Goal: Task Accomplishment & Management: Manage account settings

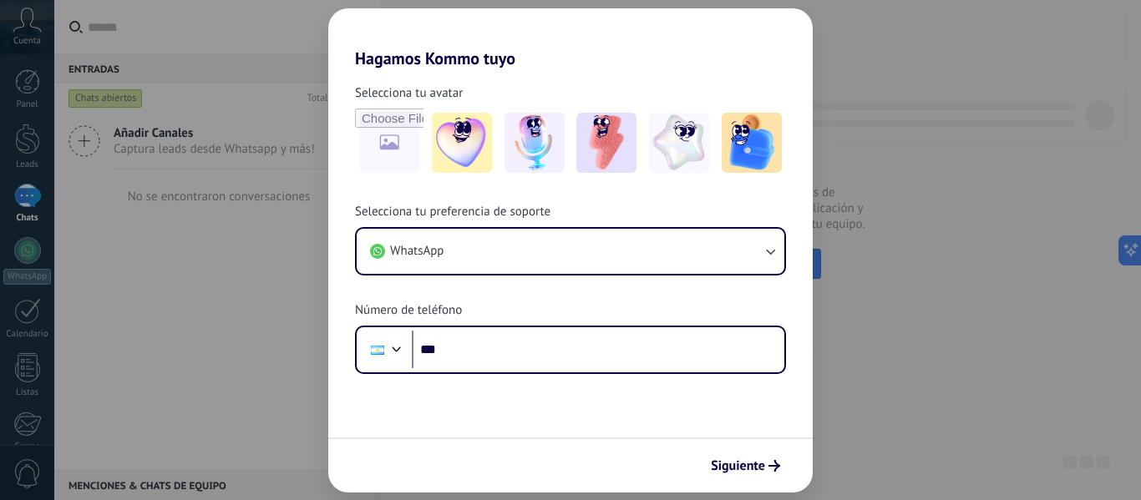
click at [867, 372] on div "Hagamos Kommo tuyo Selecciona tu avatar Selecciona tu preferencia de soporte Wh…" at bounding box center [570, 250] width 1141 height 500
click at [630, 145] on img at bounding box center [606, 143] width 60 height 60
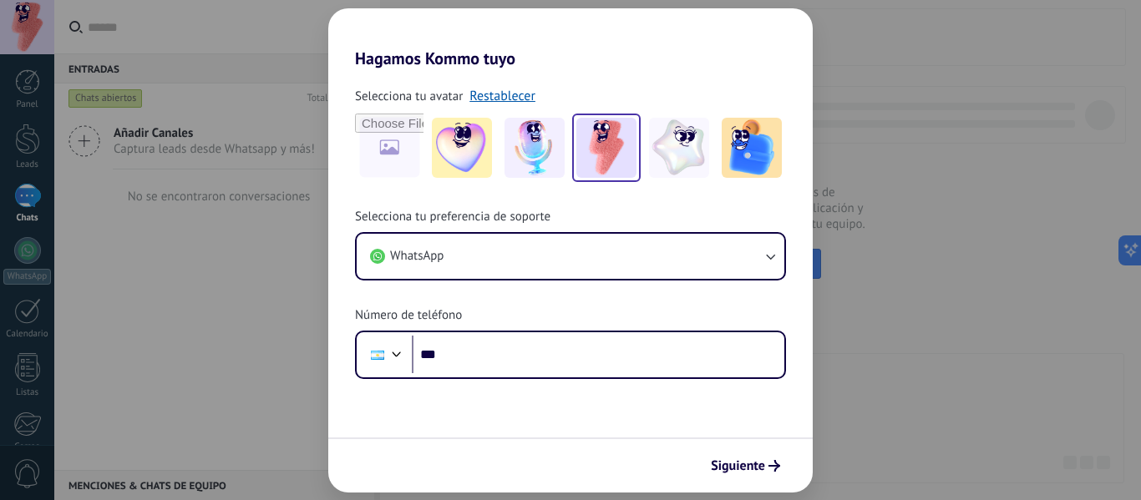
drag, startPoint x: 827, startPoint y: 331, endPoint x: 799, endPoint y: 283, distance: 55.0
click at [823, 311] on div "Hagamos Kommo tuyo Selecciona tu avatar Restablecer Selecciona tu preferencia d…" at bounding box center [570, 250] width 1141 height 500
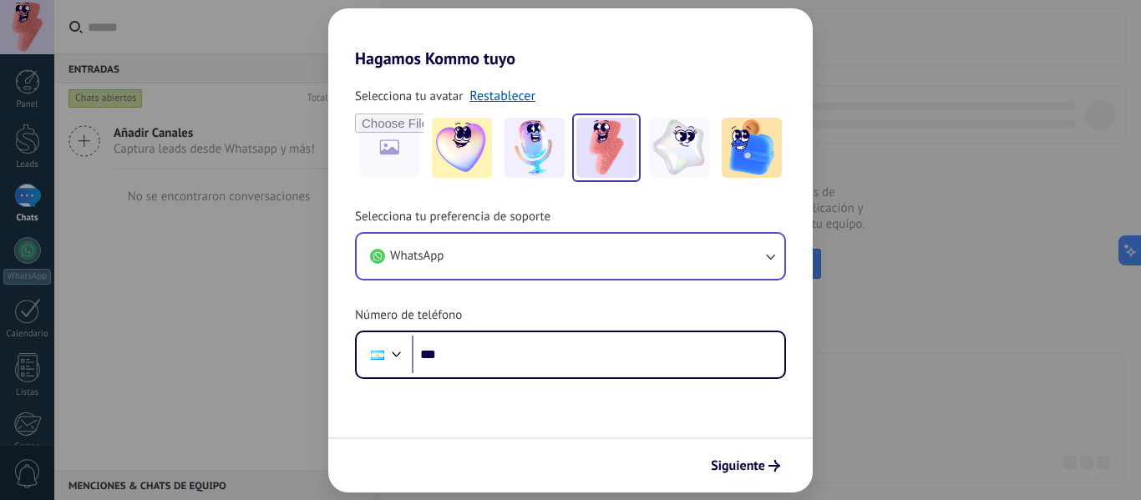
drag, startPoint x: 784, startPoint y: 274, endPoint x: 765, endPoint y: 260, distance: 23.9
click at [772, 266] on div "Selecciona tu preferencia de soporte WhatsApp Número de teléfono Phone ***" at bounding box center [570, 294] width 484 height 170
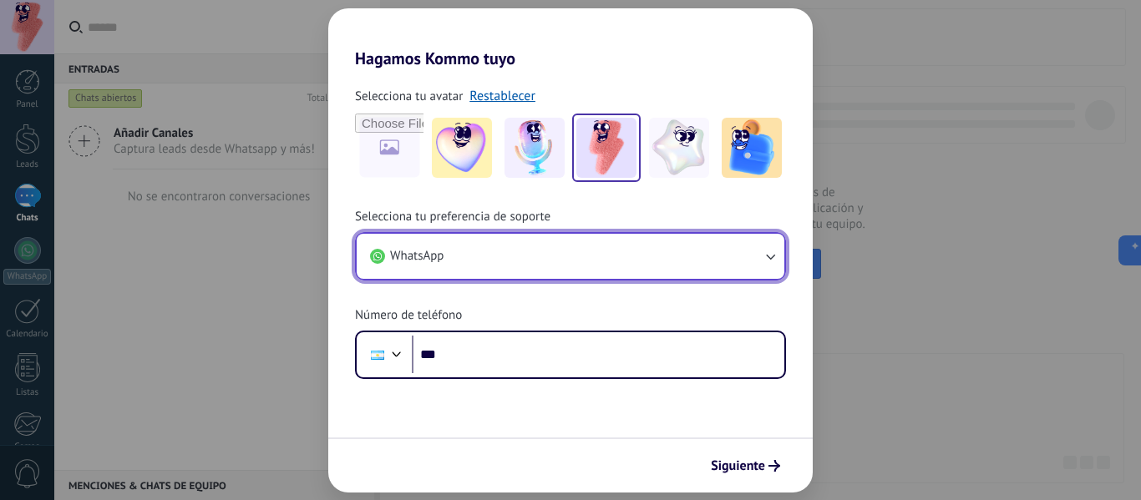
click at [759, 257] on button "WhatsApp" at bounding box center [571, 256] width 428 height 45
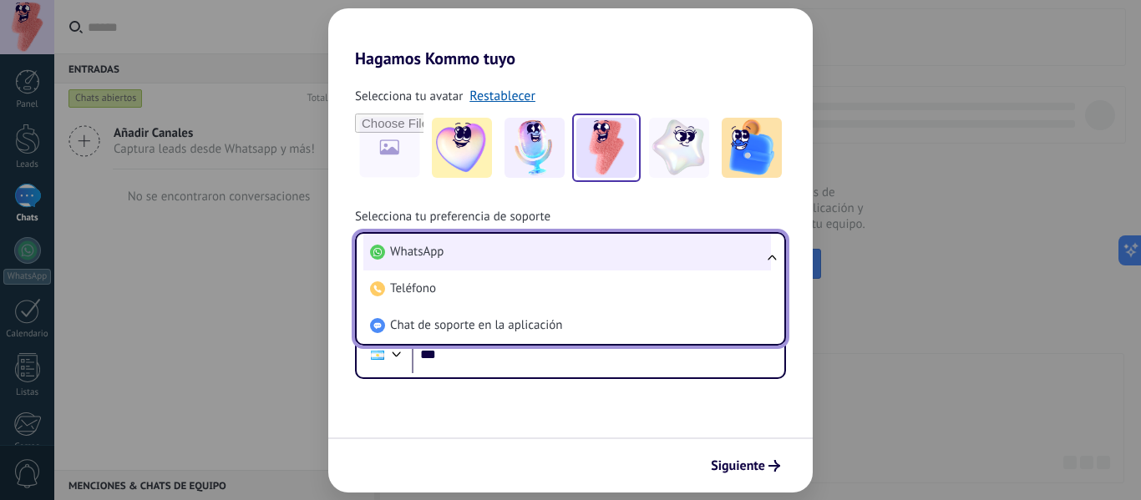
click at [543, 264] on li "WhatsApp" at bounding box center [566, 252] width 407 height 37
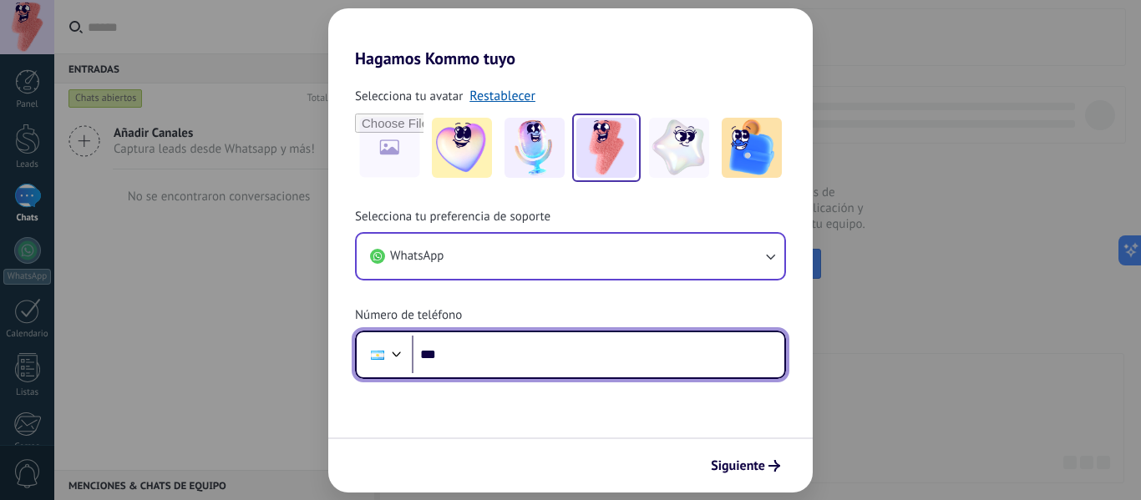
click at [483, 352] on input "***" at bounding box center [598, 355] width 372 height 38
click at [506, 357] on input "***" at bounding box center [598, 355] width 372 height 38
paste input "**********"
click at [464, 362] on input "**********" at bounding box center [598, 355] width 372 height 38
click at [468, 358] on input "**********" at bounding box center [598, 355] width 372 height 38
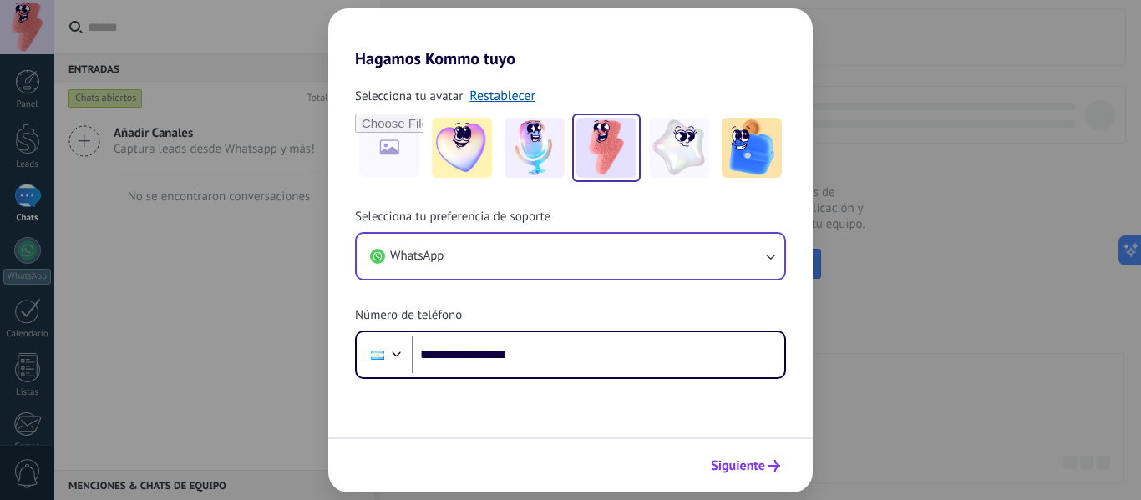
click at [746, 463] on span "Siguiente" at bounding box center [738, 466] width 54 height 12
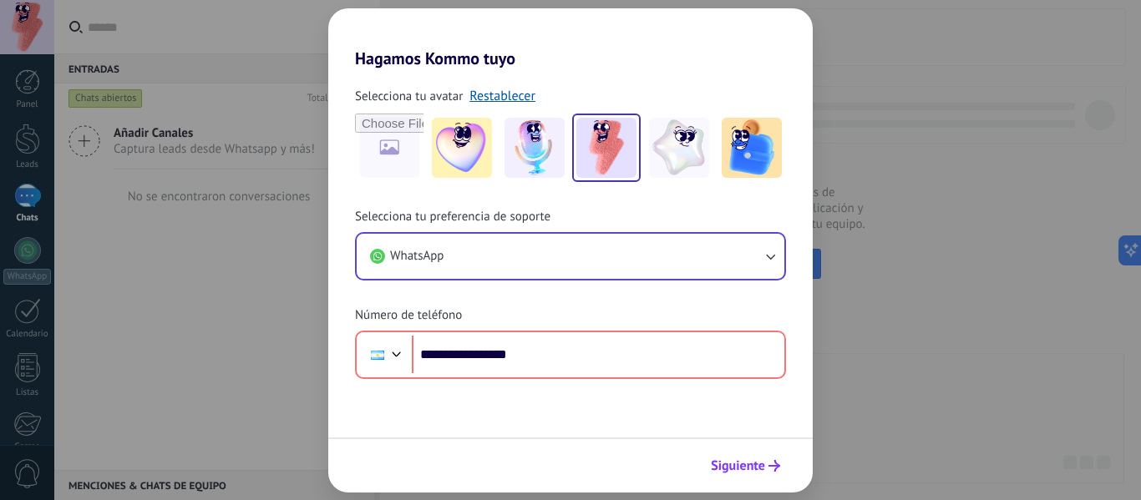
click at [737, 456] on button "Siguiente" at bounding box center [745, 466] width 84 height 28
drag, startPoint x: 737, startPoint y: 459, endPoint x: 591, endPoint y: 451, distance: 146.4
click at [732, 457] on button "Siguiente" at bounding box center [745, 466] width 84 height 28
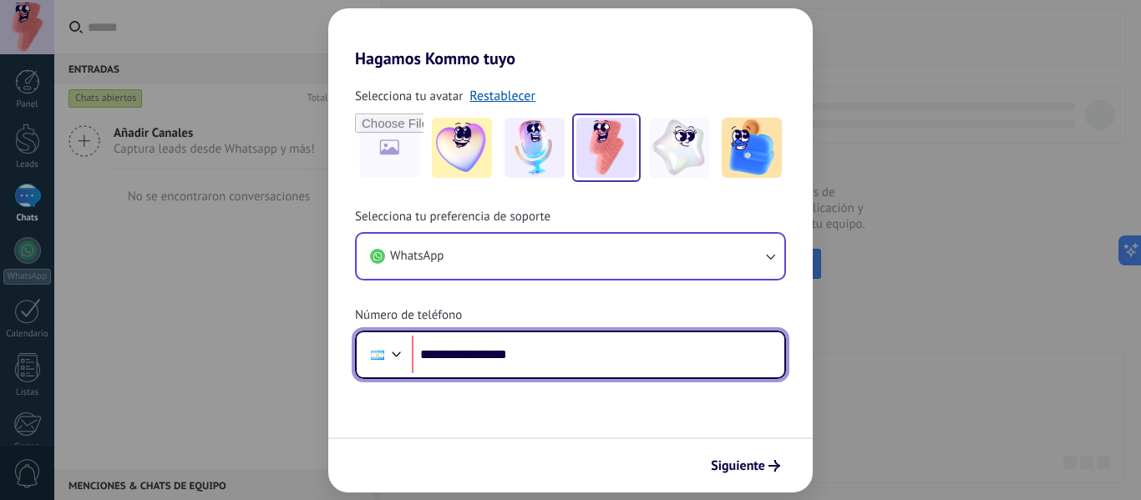
click at [452, 358] on input "**********" at bounding box center [598, 355] width 372 height 38
click at [560, 357] on input "**********" at bounding box center [598, 355] width 372 height 38
click at [458, 354] on input "**********" at bounding box center [598, 355] width 372 height 38
click at [556, 348] on input "**********" at bounding box center [598, 355] width 372 height 38
type input "**********"
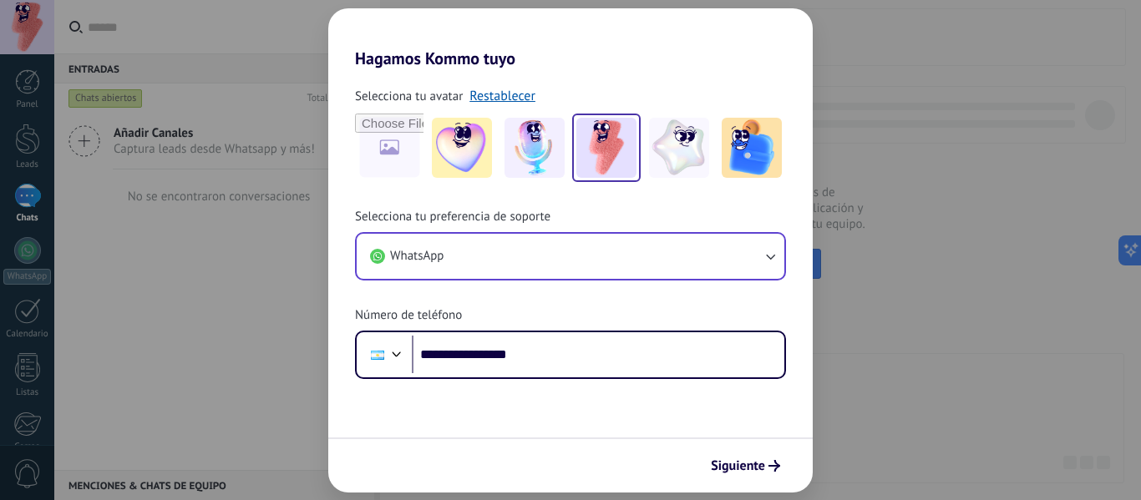
click at [788, 463] on div "Siguiente" at bounding box center [570, 465] width 484 height 55
click at [759, 467] on span "Siguiente" at bounding box center [738, 466] width 54 height 12
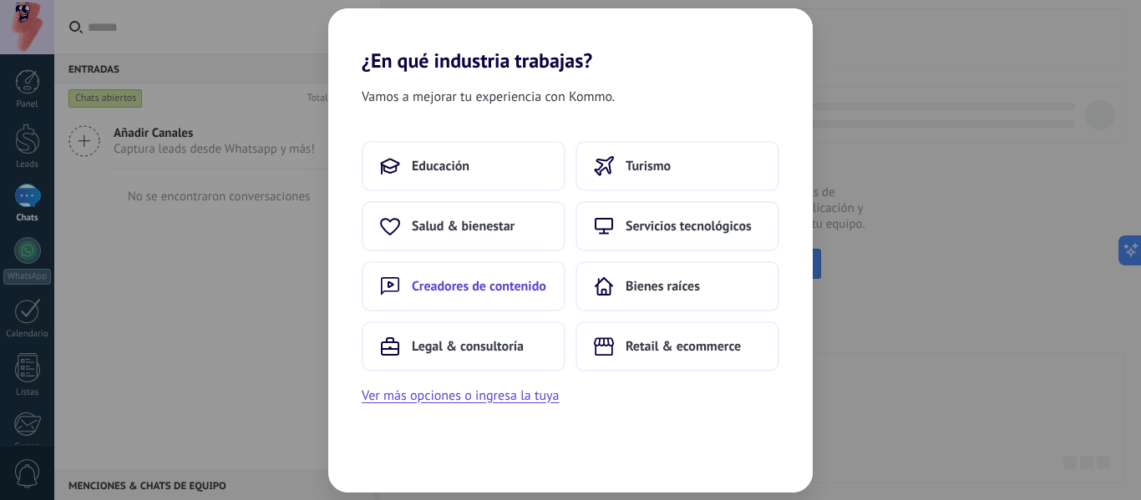
click at [403, 296] on button "Creadores de contenido" at bounding box center [464, 286] width 204 height 50
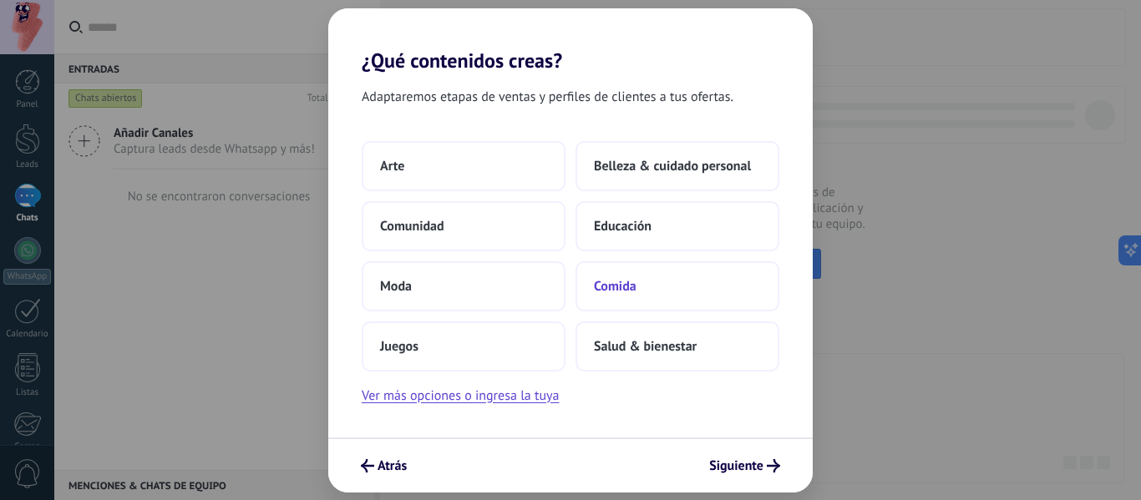
click at [638, 298] on button "Comida" at bounding box center [677, 286] width 204 height 50
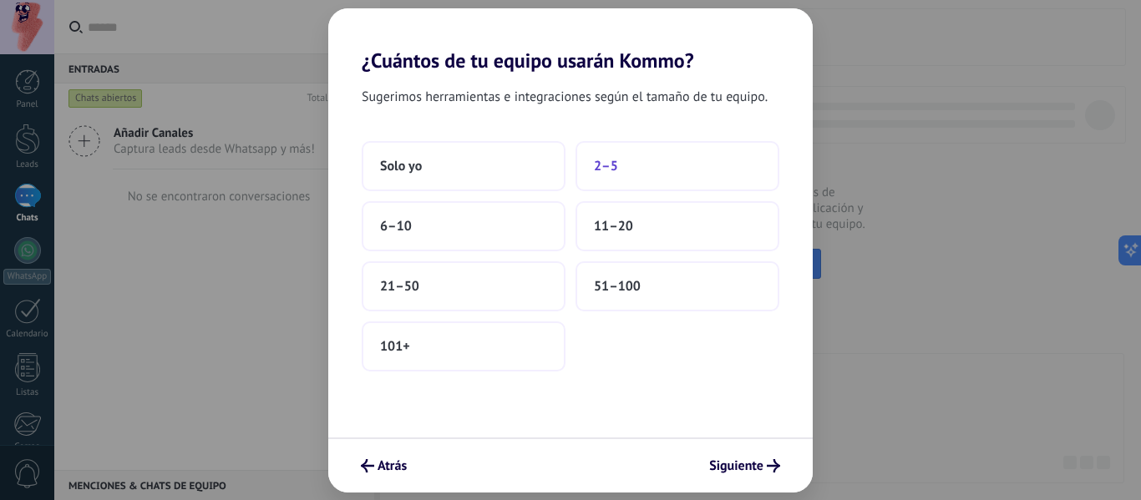
click at [607, 163] on span "2–5" at bounding box center [606, 166] width 24 height 17
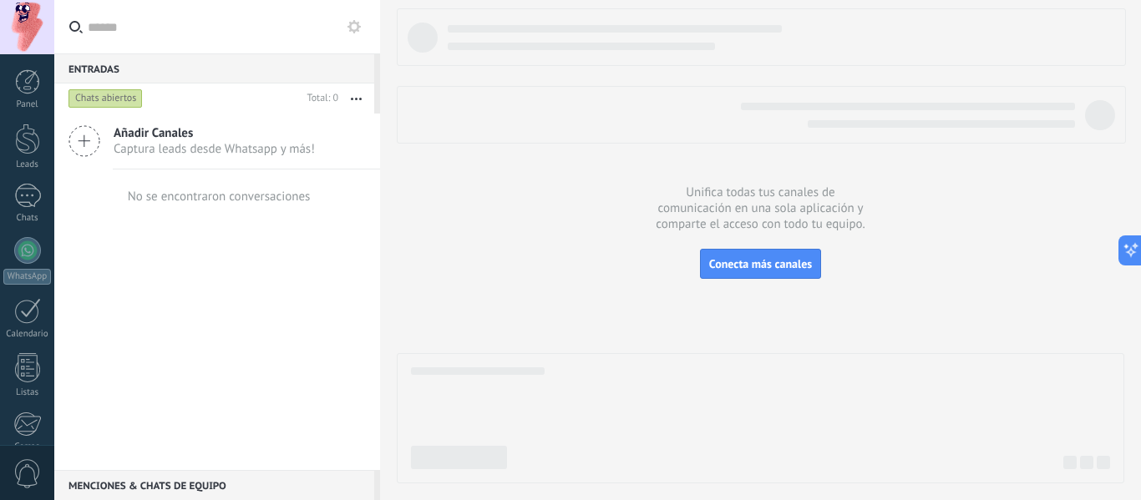
scroll to position [195, 0]
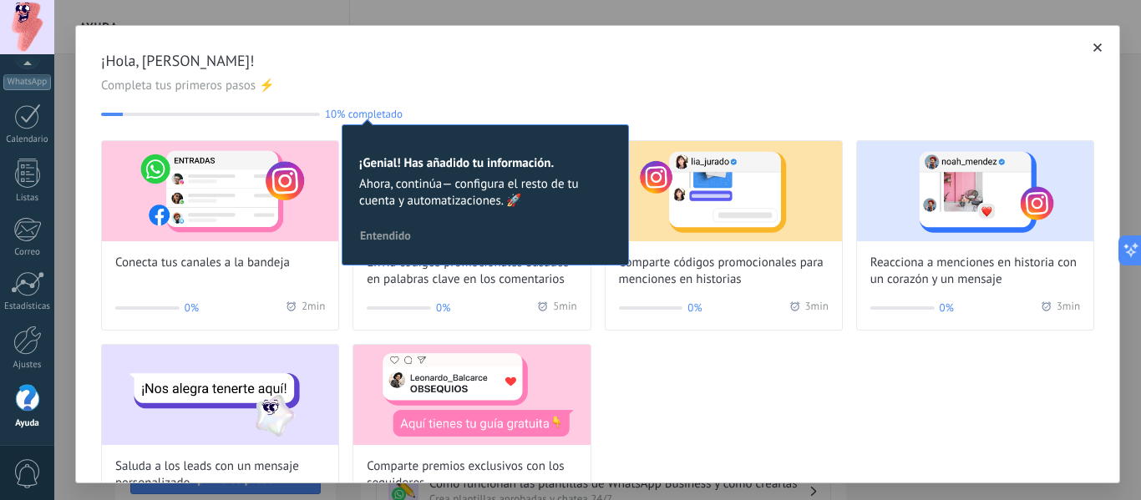
click at [640, 94] on div "¡Hola, [PERSON_NAME]! Completa tus primeros pasos ⚡ 10% completado 10 ¡Genial! …" at bounding box center [597, 85] width 993 height 69
drag, startPoint x: 1088, startPoint y: 53, endPoint x: 1077, endPoint y: 47, distance: 12.3
click at [1085, 52] on div "¡Hola, [PERSON_NAME]! Completa tus primeros pasos ⚡ 10% completado 10 ¡Genial! …" at bounding box center [597, 293] width 1043 height 534
click at [1093, 47] on use "button" at bounding box center [1097, 47] width 8 height 8
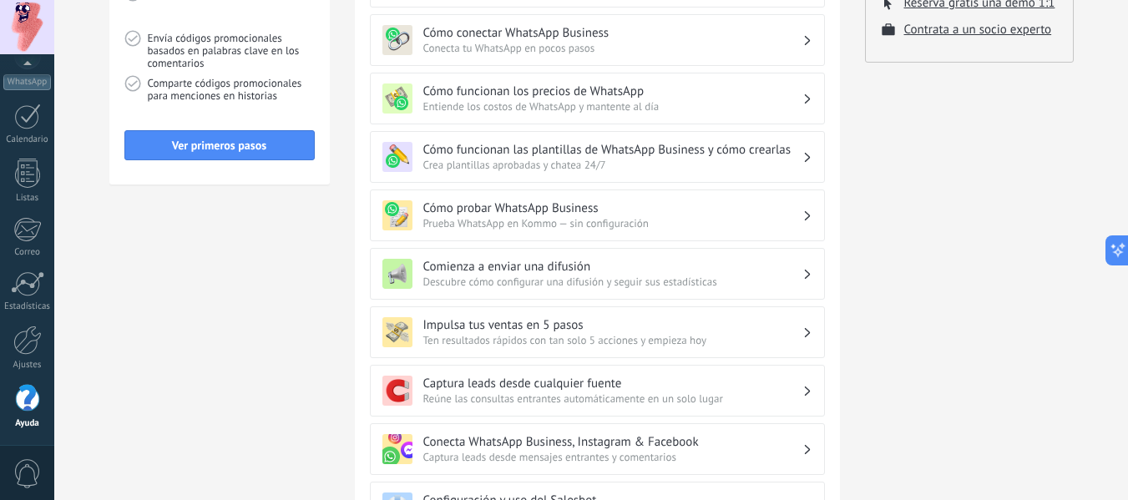
scroll to position [417, 0]
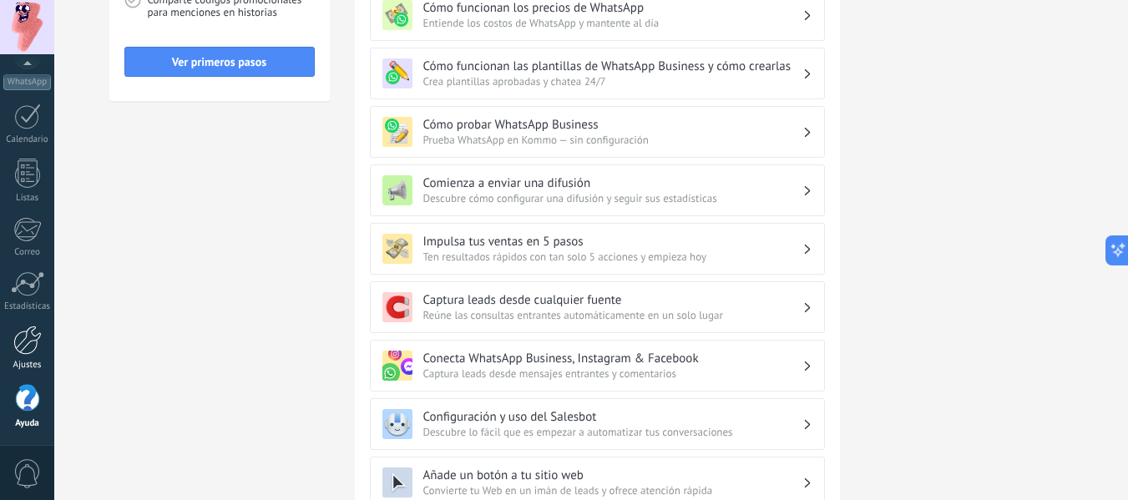
click at [25, 361] on div "Ajustes" at bounding box center [27, 365] width 48 height 11
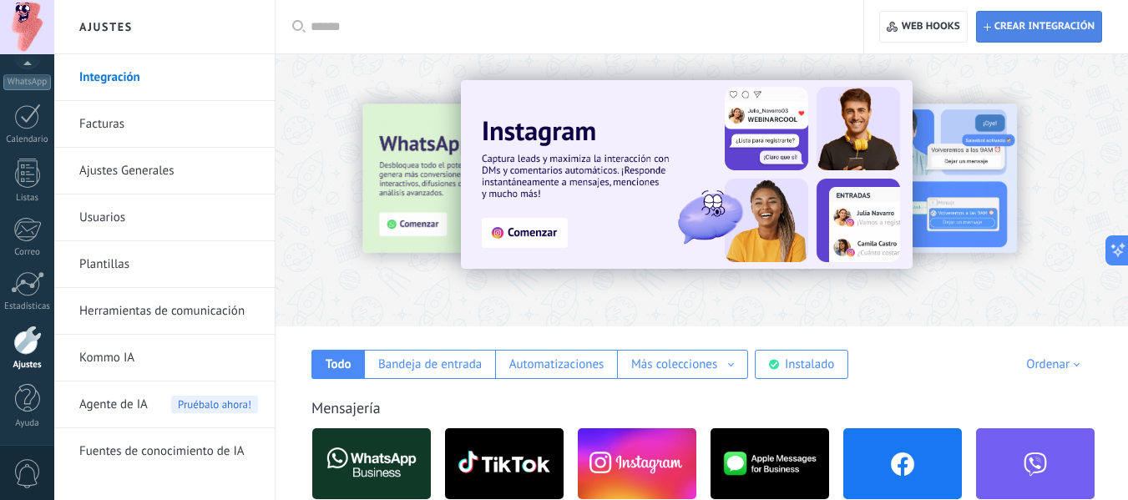
click at [1044, 19] on span "Crear integración" at bounding box center [1039, 27] width 111 height 30
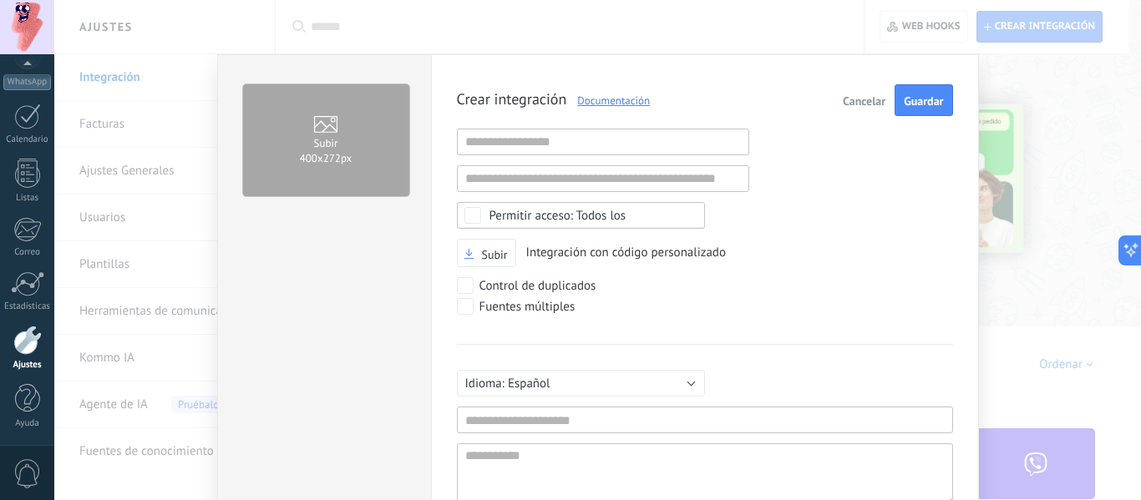
click at [1052, 49] on div "Subir 400х272px Crear integración Documentación Cancelar Guardar URL inválida U…" at bounding box center [597, 250] width 1086 height 500
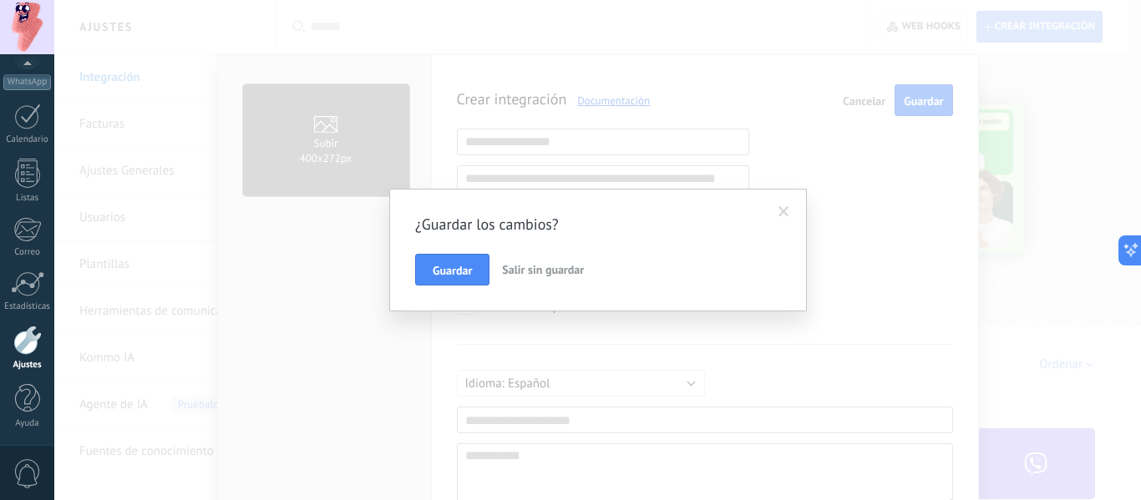
click at [780, 211] on span at bounding box center [783, 212] width 11 height 12
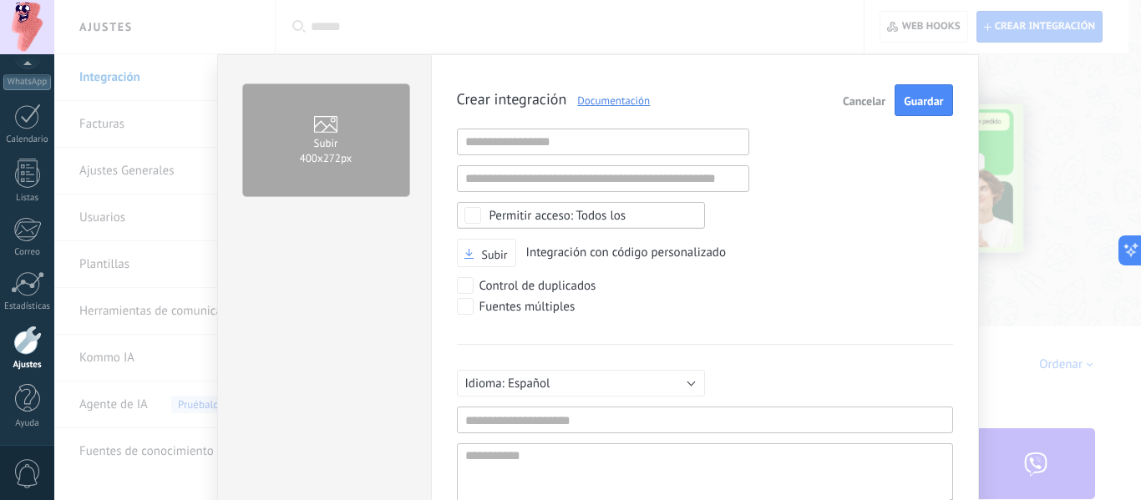
click at [851, 104] on span "Cancelar" at bounding box center [863, 101] width 43 height 12
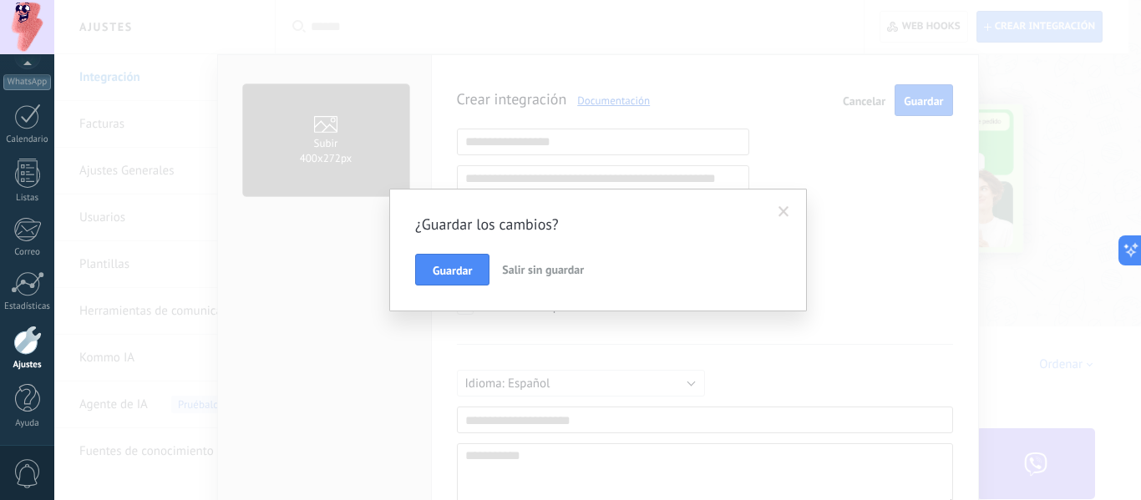
click at [528, 276] on button "Salir sin guardar" at bounding box center [542, 270] width 95 height 32
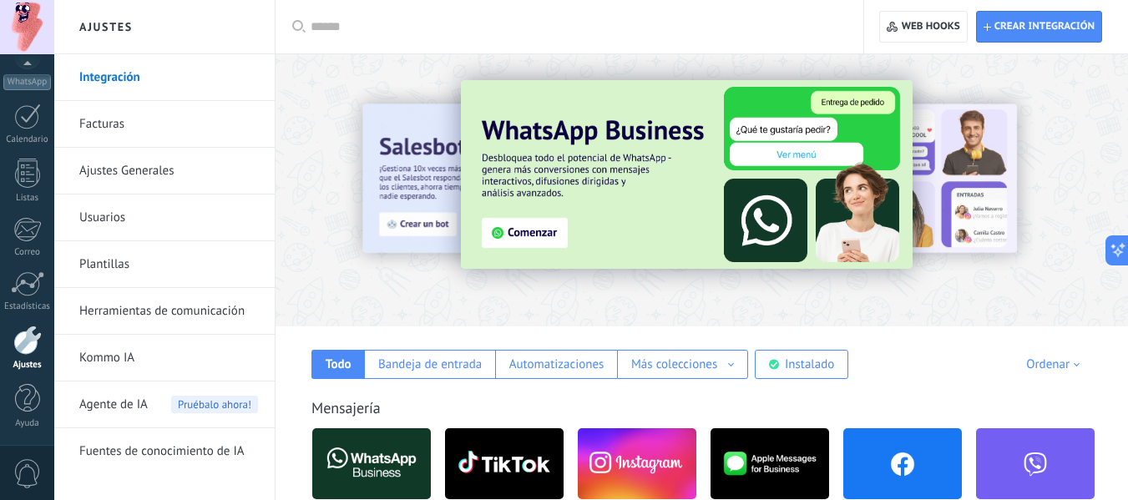
click at [152, 81] on link "Integración" at bounding box center [168, 77] width 179 height 47
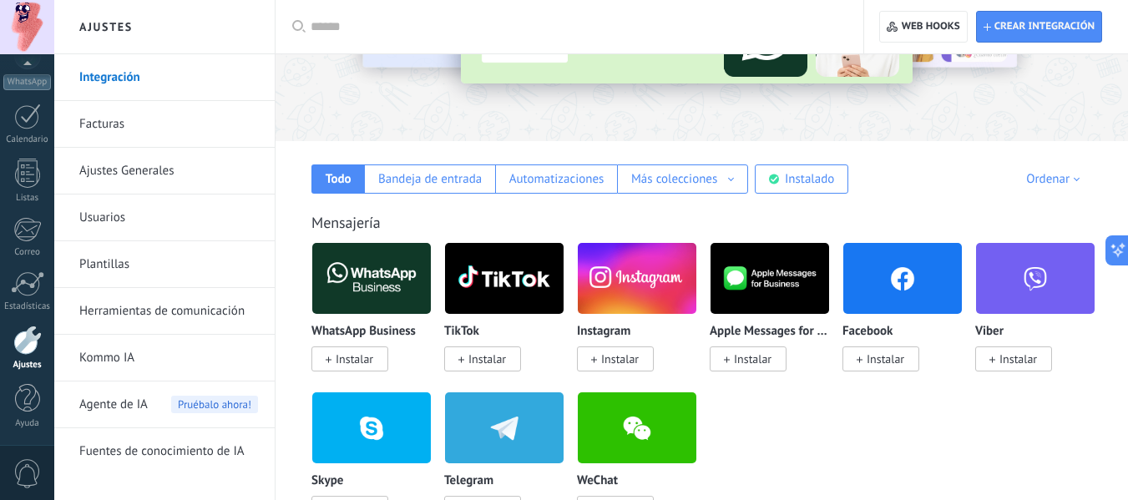
scroll to position [83, 0]
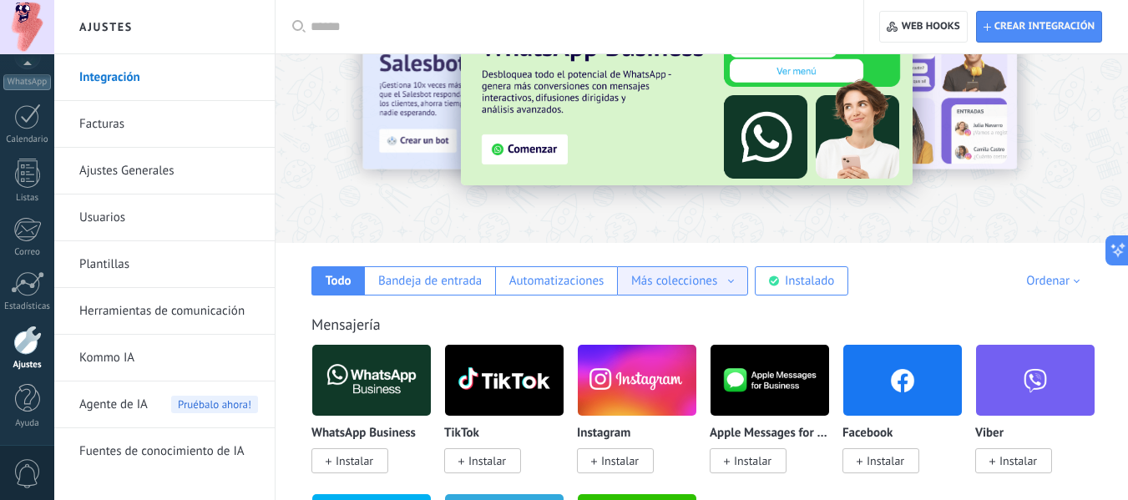
click at [722, 283] on div "Más colecciones" at bounding box center [682, 281] width 103 height 16
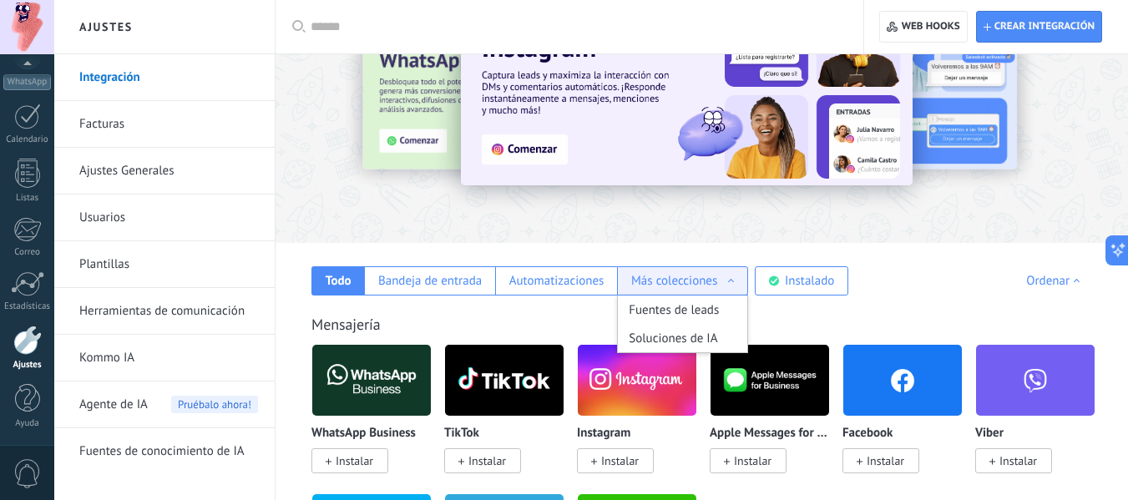
click at [722, 284] on div "Más colecciones" at bounding box center [682, 281] width 103 height 16
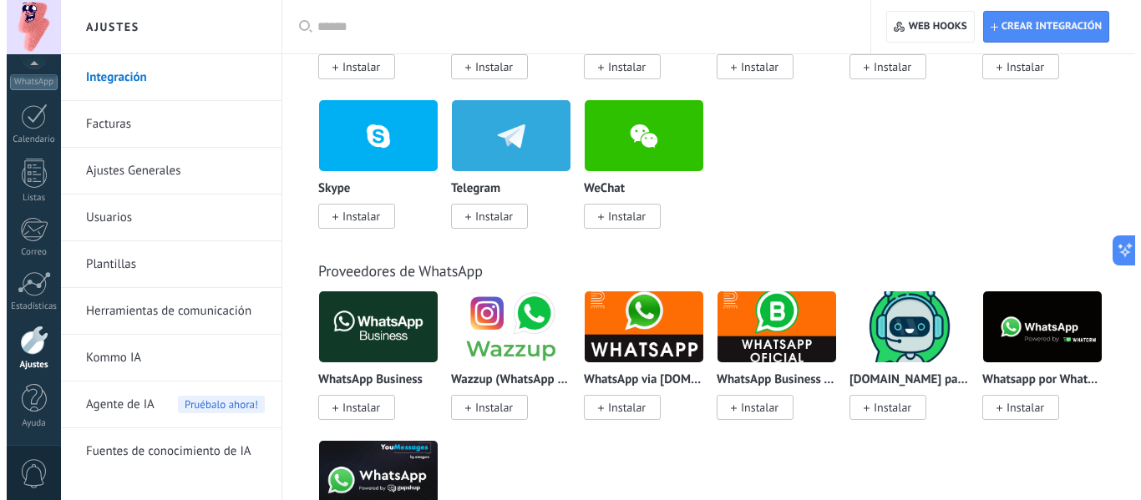
scroll to position [167, 0]
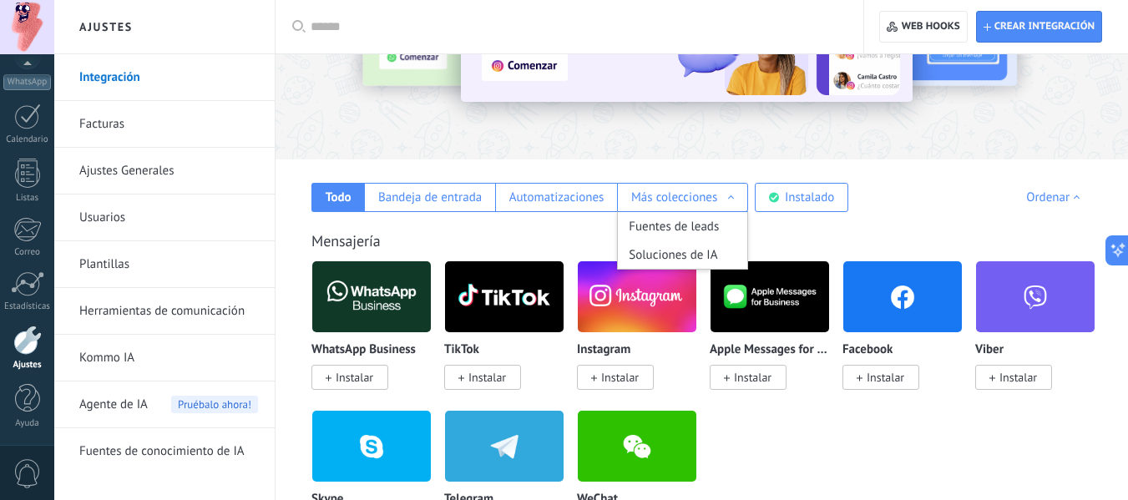
click at [362, 394] on div "WhatsApp Business Instalar" at bounding box center [377, 335] width 133 height 149
drag, startPoint x: 888, startPoint y: 383, endPoint x: 897, endPoint y: 391, distance: 11.9
click at [888, 382] on span "Instalar" at bounding box center [886, 377] width 38 height 15
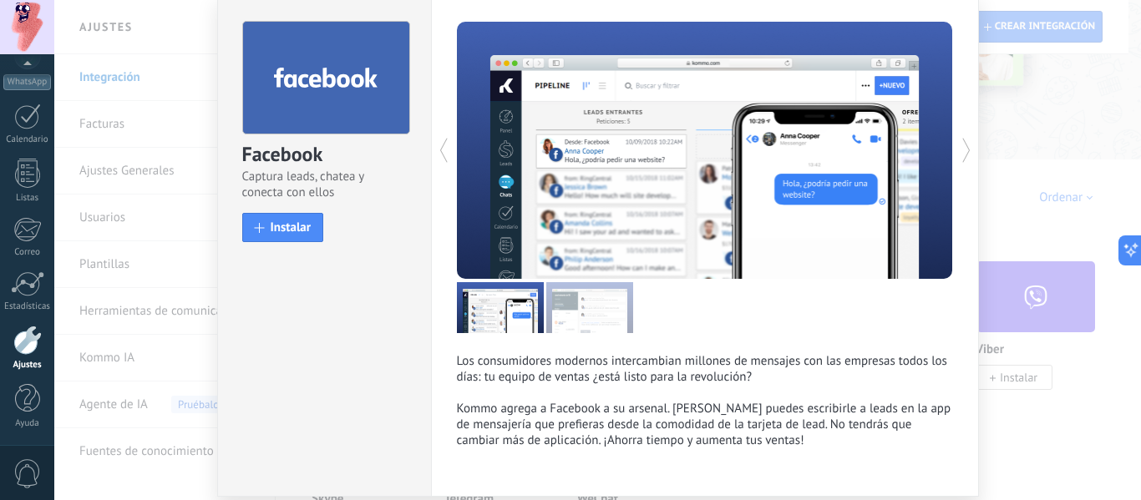
scroll to position [122, 0]
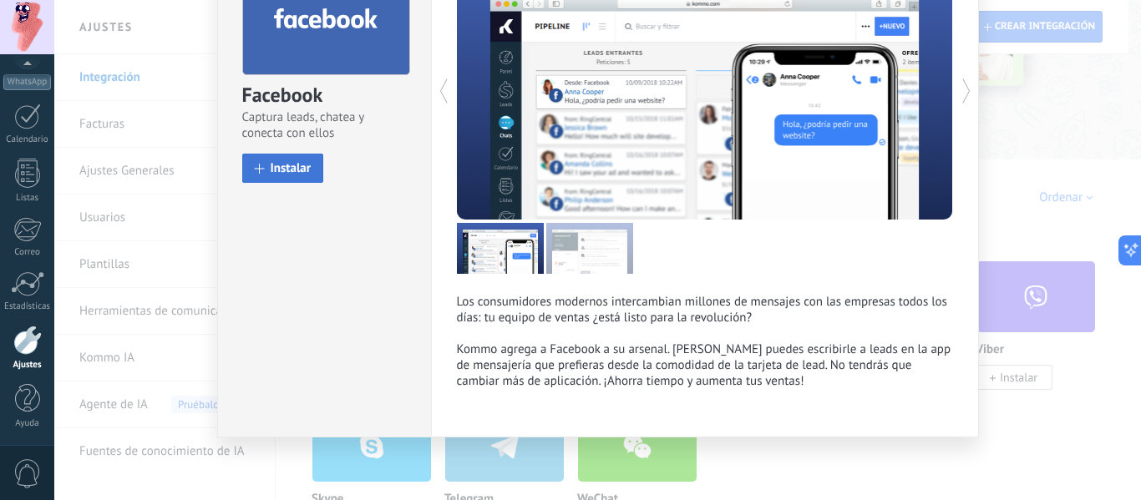
click at [301, 169] on span "Instalar" at bounding box center [291, 168] width 41 height 13
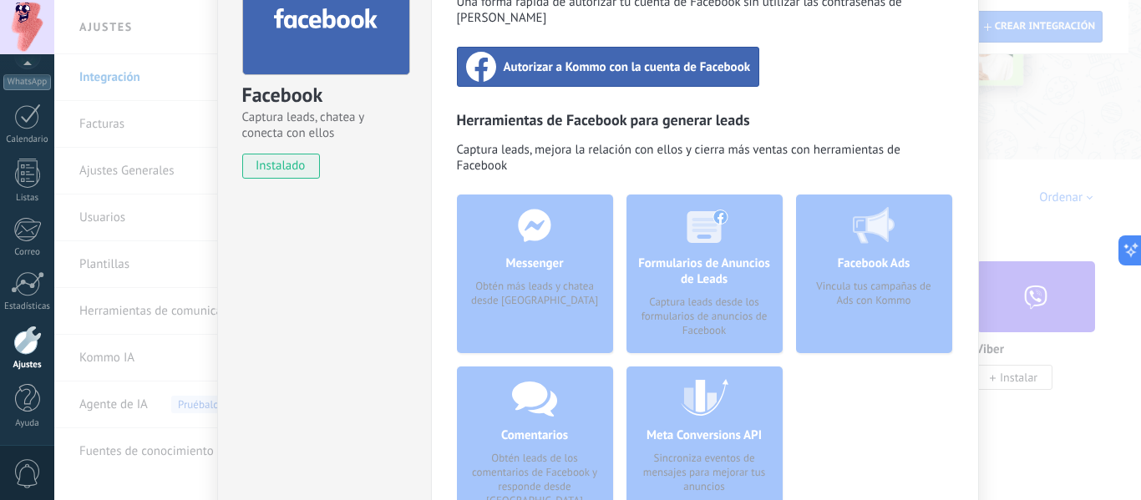
click at [648, 58] on span "Autorizar a Kommo con la cuenta de Facebook" at bounding box center [626, 66] width 247 height 17
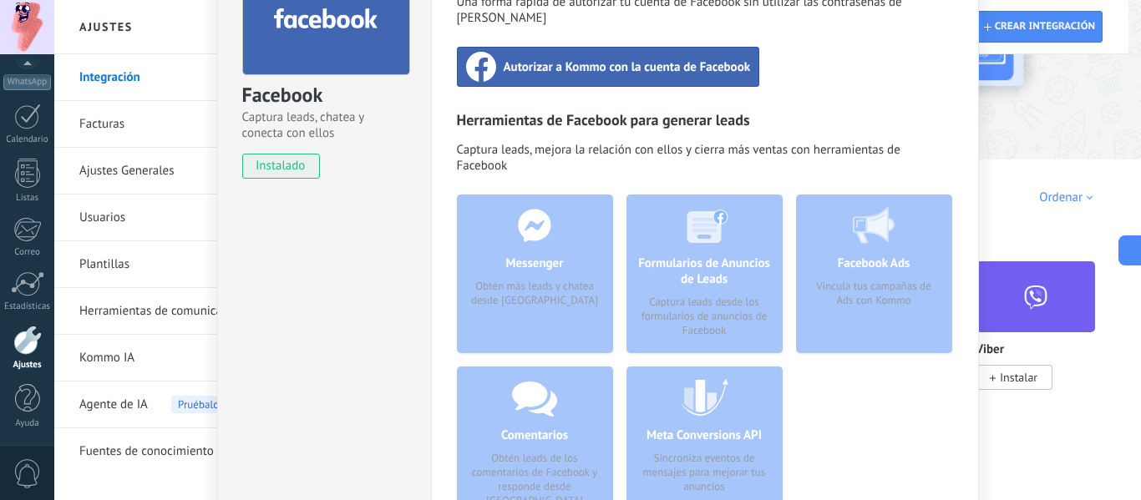
click at [1066, 127] on div "Facebook Captura leads, chatea y conecta con ellos instalado Desinstalar Inicia…" at bounding box center [597, 250] width 1086 height 500
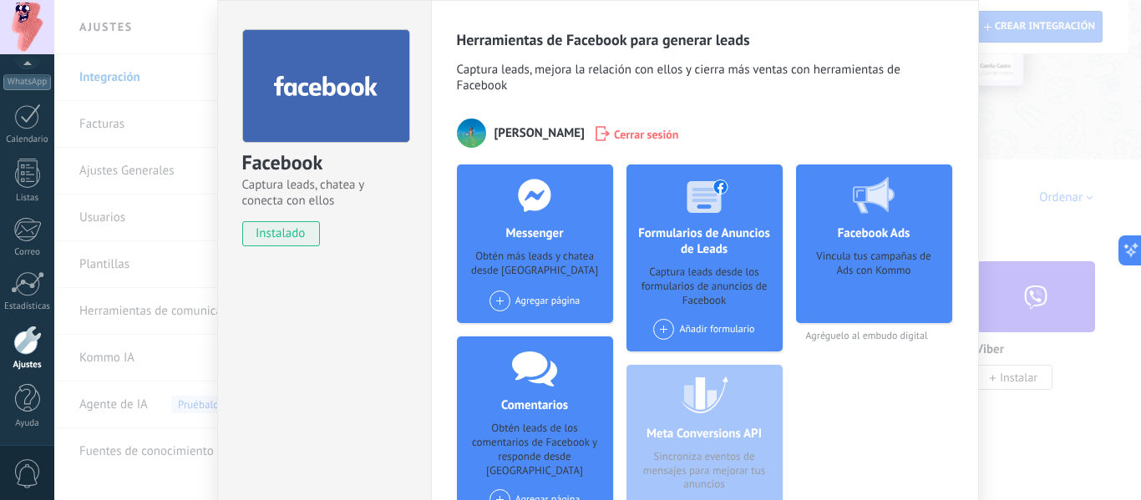
scroll to position [83, 0]
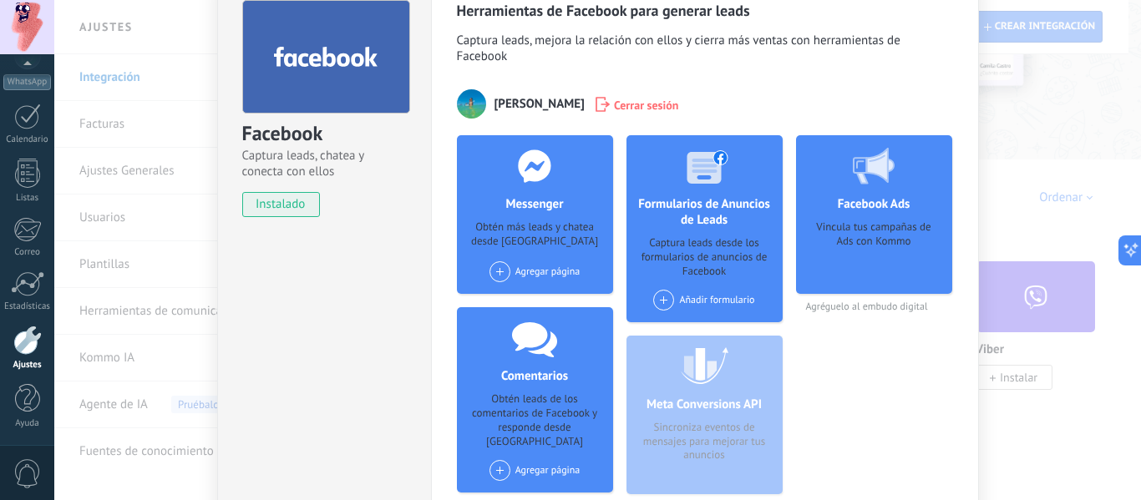
click at [660, 293] on span at bounding box center [663, 300] width 21 height 21
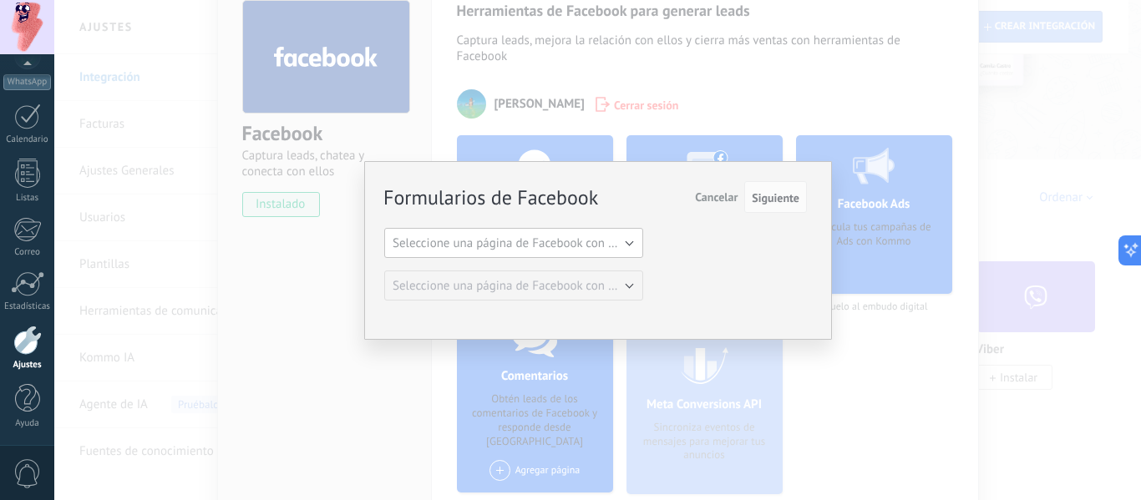
click at [635, 241] on span "Seleccione una página de Facebook con formas" at bounding box center [518, 243] width 252 height 16
click at [587, 272] on span "QUMA CATERING" at bounding box center [505, 272] width 263 height 16
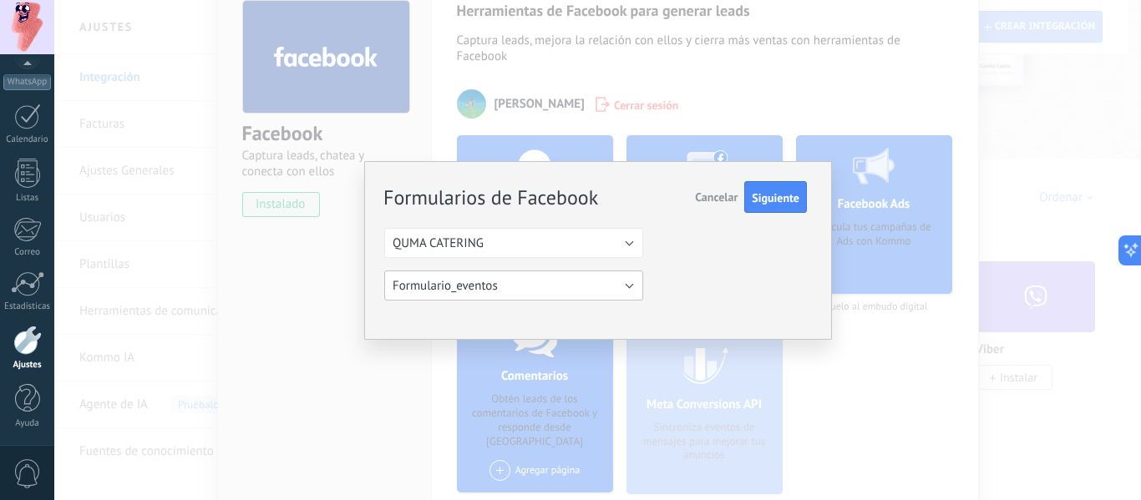
click at [617, 291] on button "Formulario_eventos" at bounding box center [513, 286] width 259 height 30
click at [777, 200] on span "Siguiente" at bounding box center [775, 198] width 48 height 12
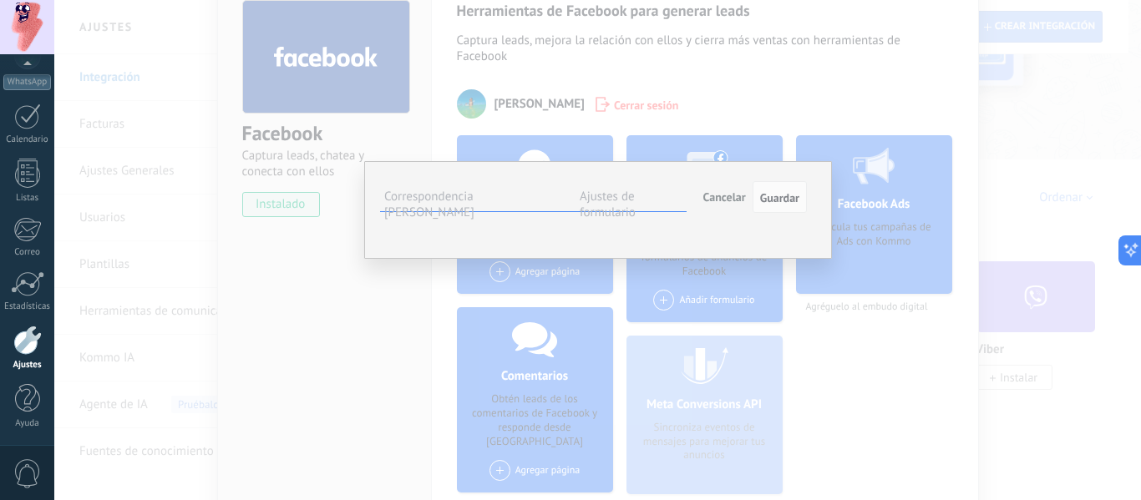
click at [0, 0] on button "Seleccionar campo" at bounding box center [0, 0] width 0 height 0
click at [0, 0] on span "Nombre del contacto (contacto)" at bounding box center [0, 0] width 0 height 0
click at [0, 0] on button "Nombre del contacto (contacto)" at bounding box center [0, 0] width 0 height 0
click at [0, 0] on span "Correo (compañía)" at bounding box center [0, 0] width 0 height 0
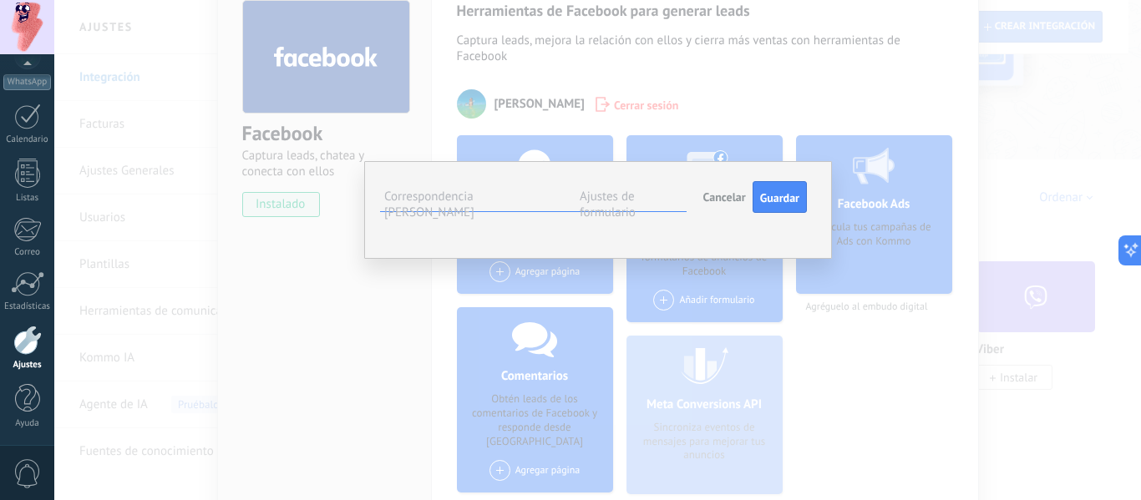
click at [0, 0] on button "Seleccionar campo" at bounding box center [0, 0] width 0 height 0
click at [0, 0] on div "Formulario_eventos" at bounding box center [0, 0] width 0 height 0
click at [598, 187] on ul "Correspondencia [PERSON_NAME] Ajustes de formulario" at bounding box center [533, 197] width 306 height 29
click at [605, 199] on label "Ajustes de formulario" at bounding box center [607, 205] width 56 height 32
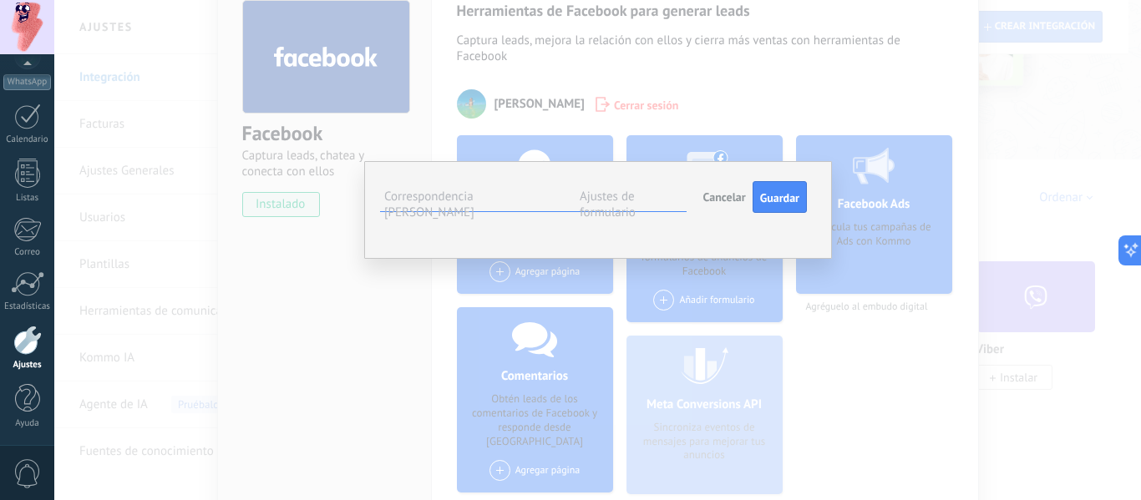
click at [474, 194] on label "Correspondencia [PERSON_NAME]" at bounding box center [429, 205] width 90 height 32
click at [706, 208] on button "Cancelar" at bounding box center [724, 197] width 56 height 32
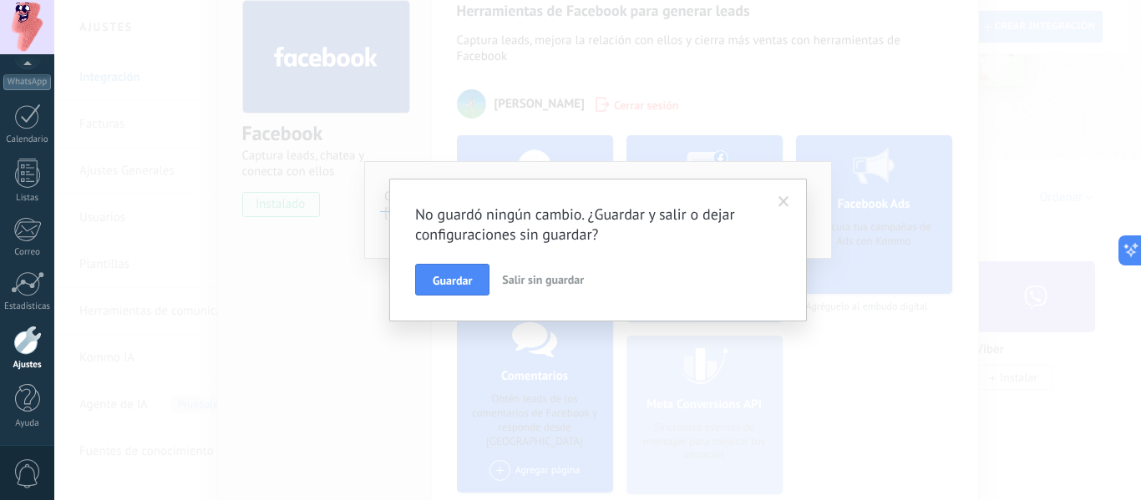
drag, startPoint x: 539, startPoint y: 296, endPoint x: 542, endPoint y: 282, distance: 13.6
click at [538, 296] on div "No guardó ningún cambio. ¿Guardar y salir o dejar configuraciones sin guardar? …" at bounding box center [597, 250] width 417 height 143
drag, startPoint x: 542, startPoint y: 282, endPoint x: 553, endPoint y: 274, distance: 13.7
click at [542, 281] on span "Salir sin guardar" at bounding box center [543, 279] width 82 height 15
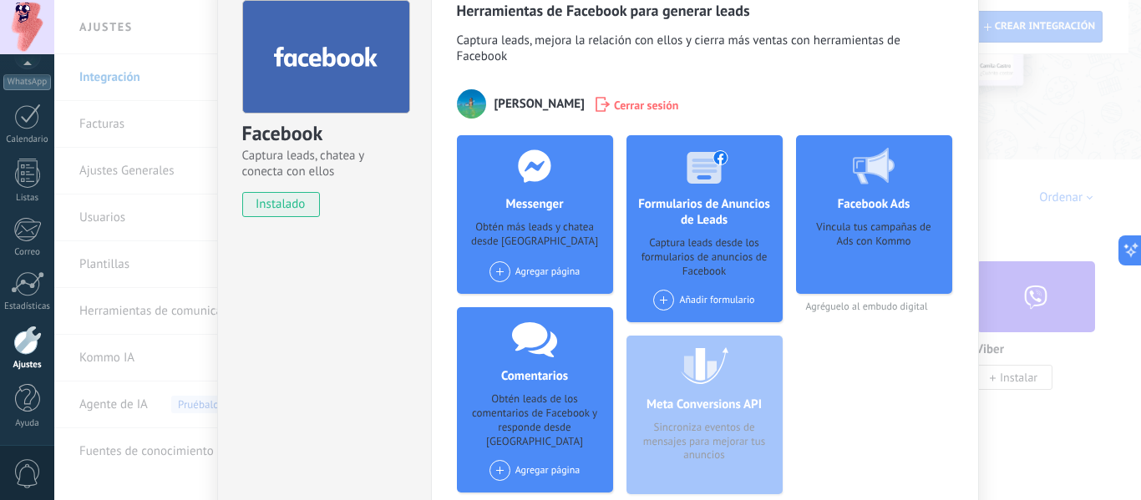
drag, startPoint x: 881, startPoint y: 236, endPoint x: 868, endPoint y: 184, distance: 54.3
click at [881, 232] on div "Vincula tus campañas de Ads con Kommo" at bounding box center [873, 251] width 129 height 63
click at [866, 181] on icon at bounding box center [874, 166] width 42 height 37
click at [892, 190] on div at bounding box center [873, 165] width 165 height 61
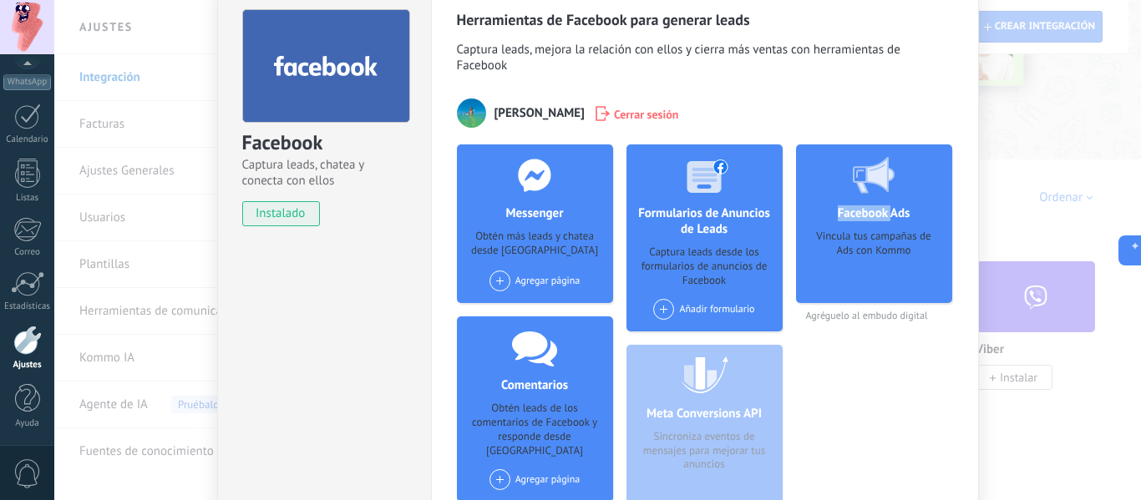
scroll to position [0, 0]
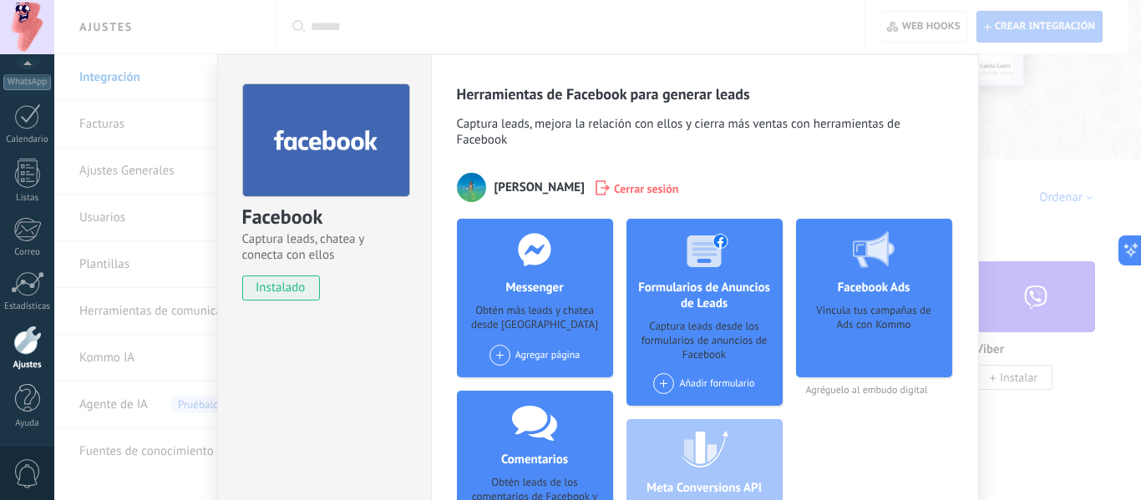
click at [1026, 114] on div "Facebook Captura leads, chatea y conecta con ellos instalado Desinstalar Herram…" at bounding box center [597, 250] width 1086 height 500
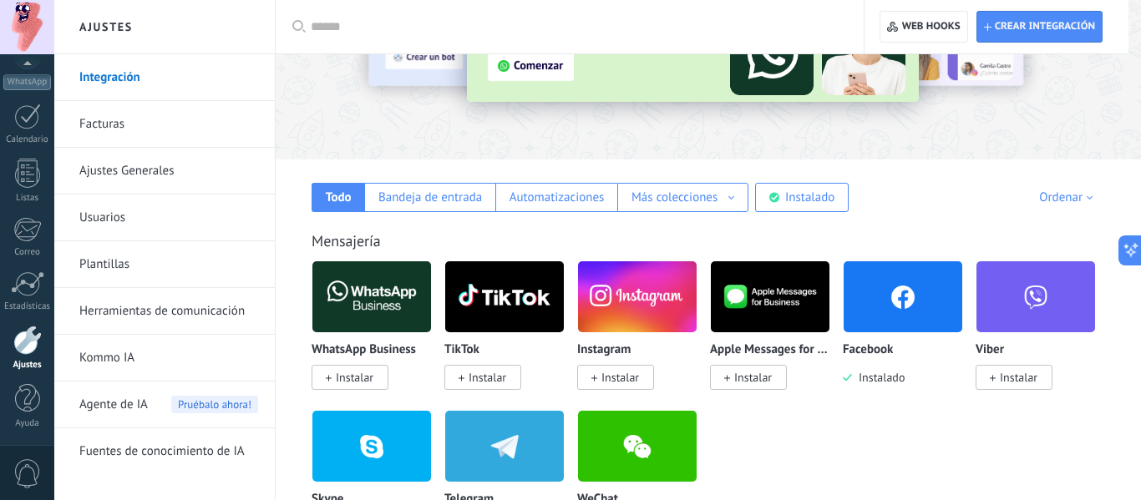
click at [609, 377] on span "Instalar" at bounding box center [620, 377] width 38 height 15
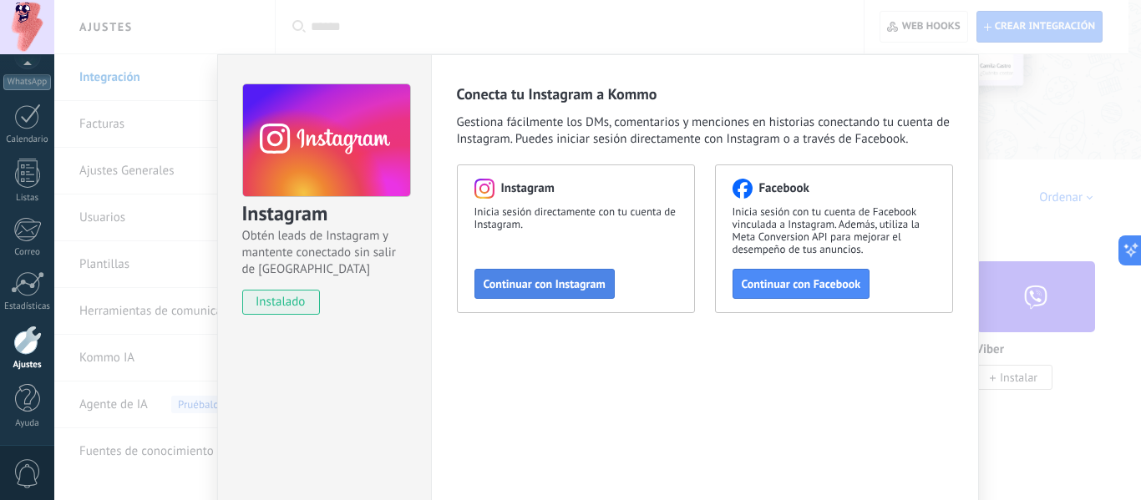
click at [569, 293] on button "Continuar con Instagram" at bounding box center [544, 284] width 140 height 30
click at [596, 282] on span "Continuar con Instagram" at bounding box center [544, 284] width 122 height 12
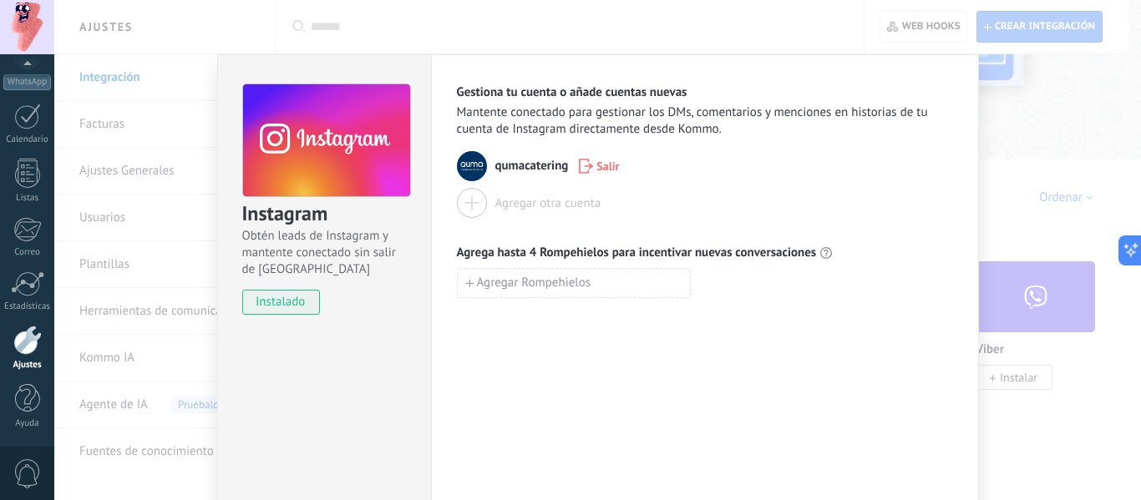
click at [1033, 100] on div "Instagram Obtén leads de Instagram y mantente conectado sin salir de Kommo inst…" at bounding box center [597, 250] width 1086 height 500
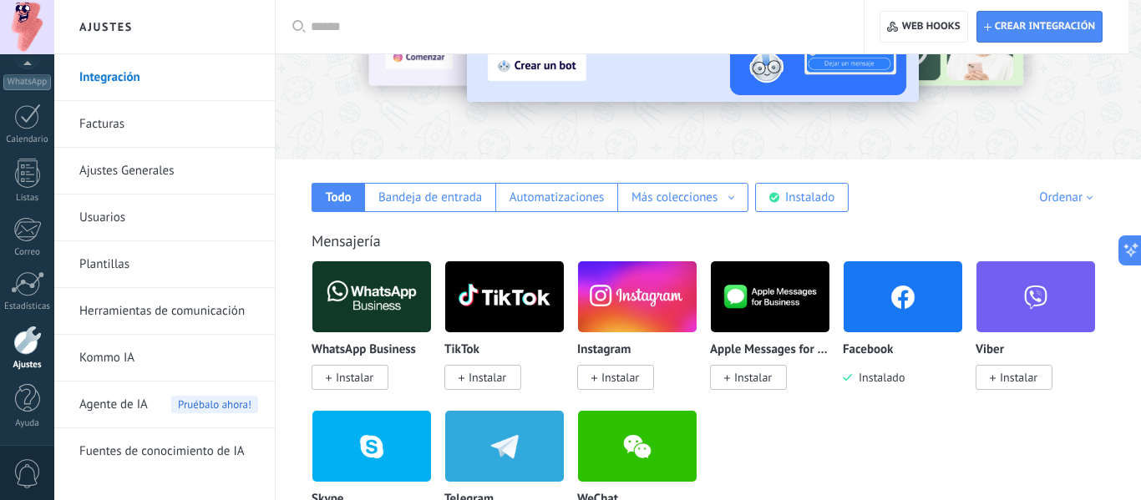
click at [646, 372] on span "Instalar" at bounding box center [615, 377] width 77 height 25
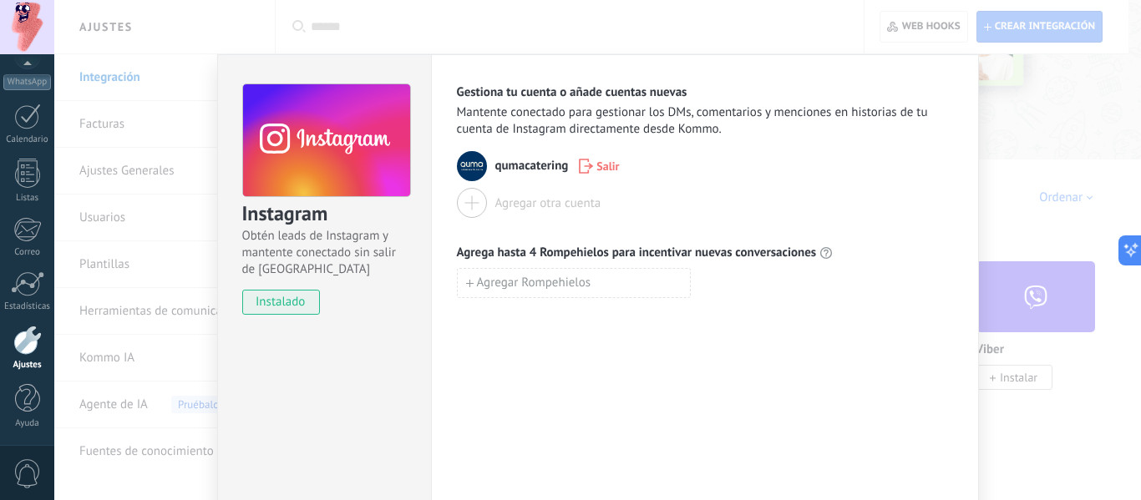
click at [514, 167] on span "qumacatering" at bounding box center [531, 166] width 73 height 17
drag, startPoint x: 1071, startPoint y: 117, endPoint x: 1062, endPoint y: 119, distance: 9.3
click at [1067, 117] on div "Instagram Obtén leads de Instagram y mantente conectado sin salir de Kommo inst…" at bounding box center [597, 250] width 1086 height 500
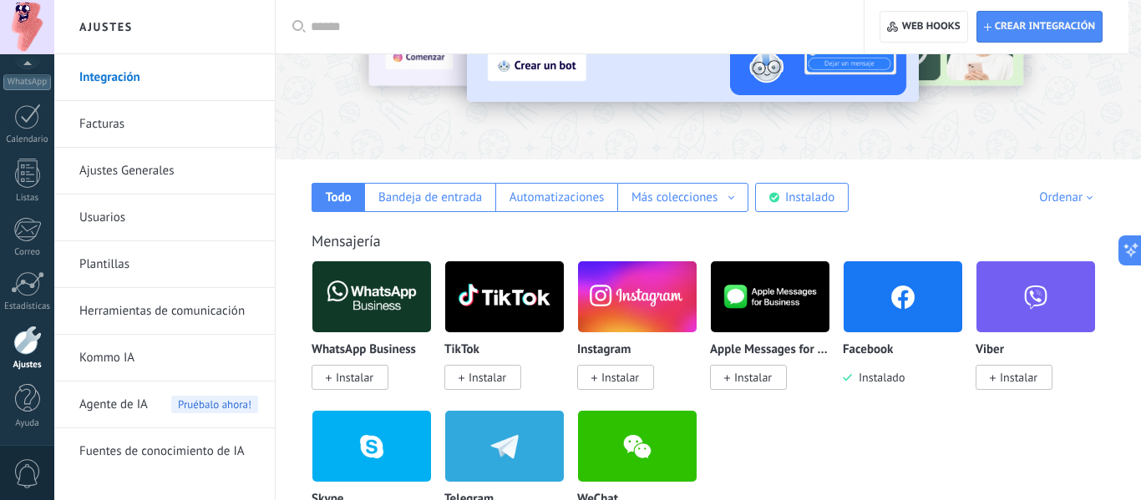
click at [363, 384] on span "Instalar" at bounding box center [355, 377] width 38 height 15
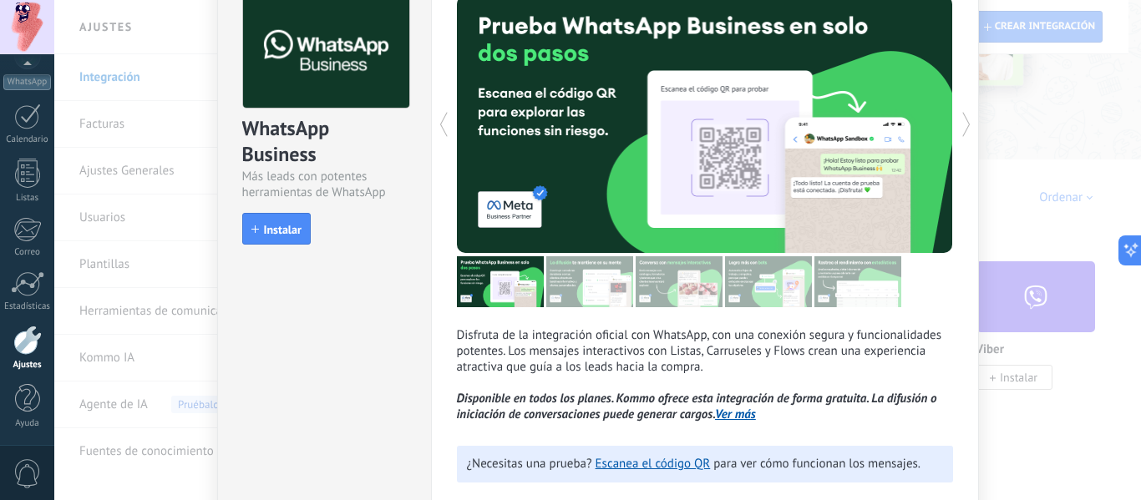
scroll to position [182, 0]
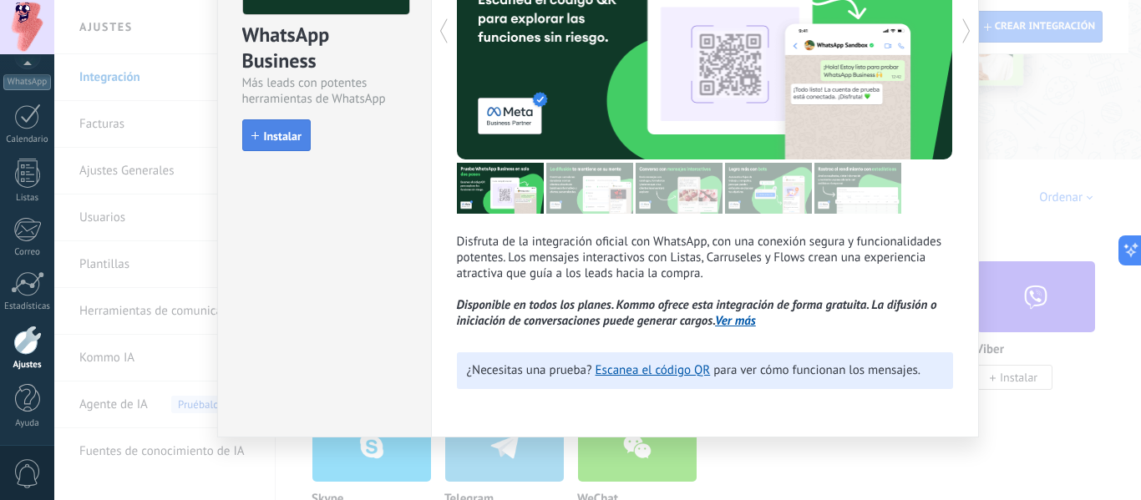
click at [265, 142] on span "Instalar" at bounding box center [283, 136] width 38 height 12
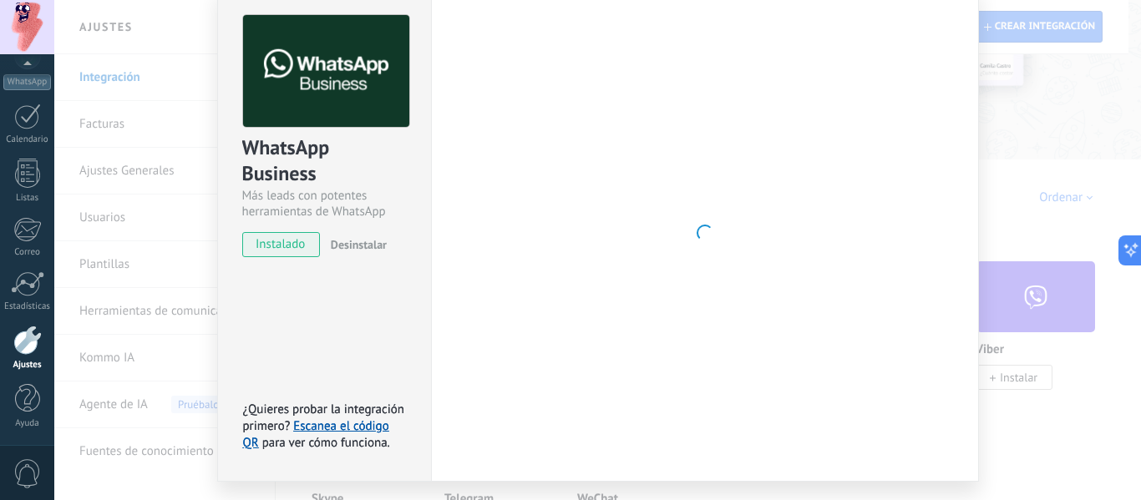
scroll to position [30, 0]
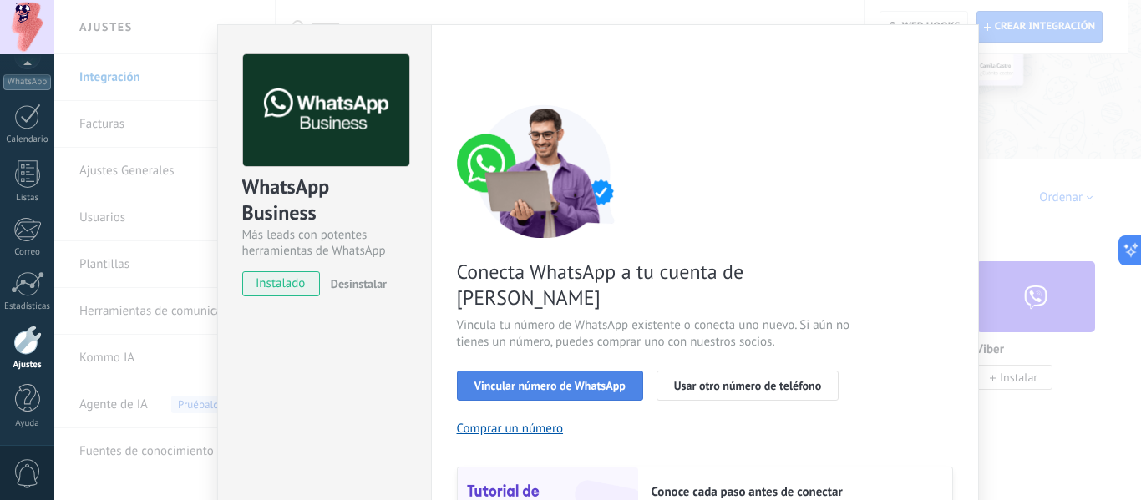
click at [554, 380] on span "Vincular número de WhatsApp" at bounding box center [549, 386] width 151 height 12
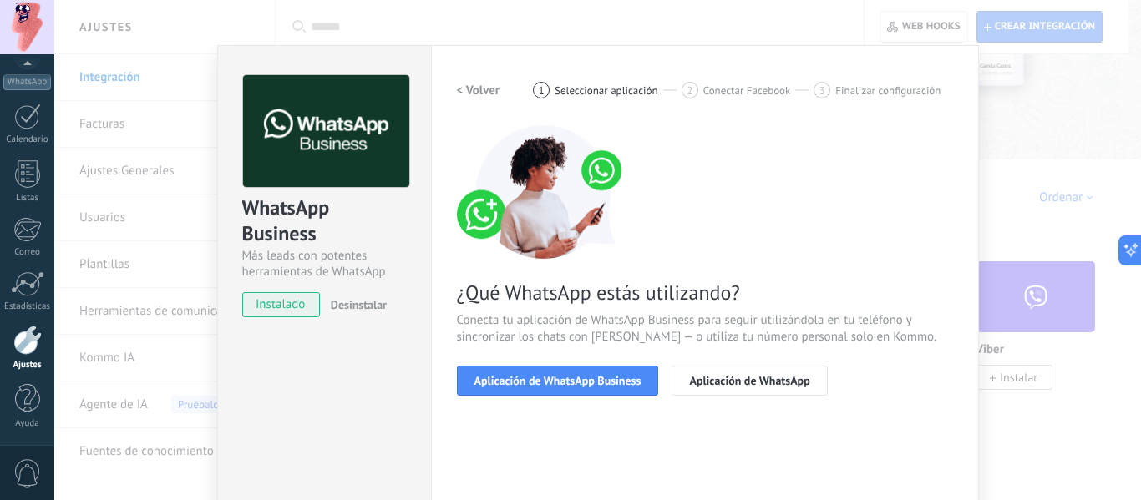
scroll to position [0, 0]
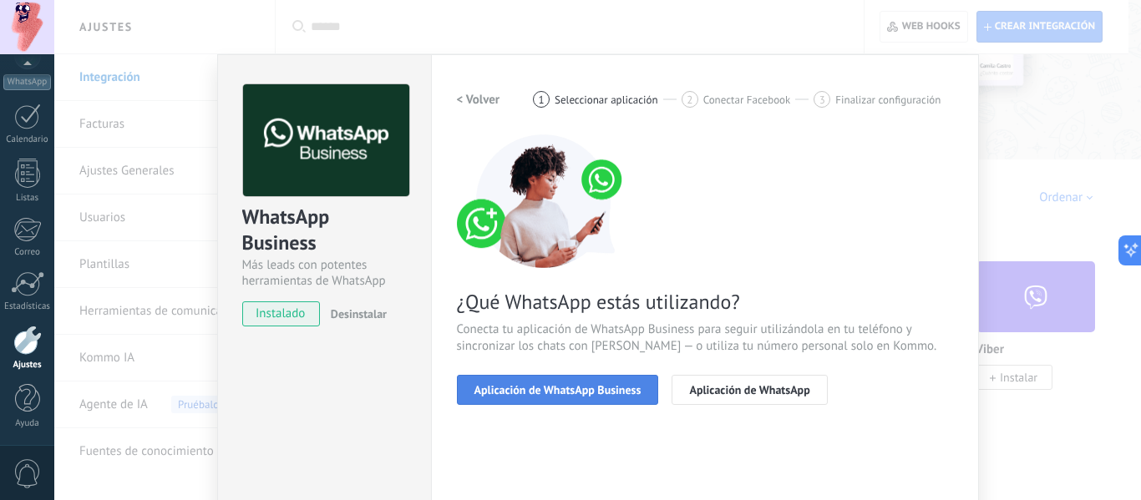
click at [578, 382] on button "Aplicación de WhatsApp Business" at bounding box center [558, 390] width 202 height 30
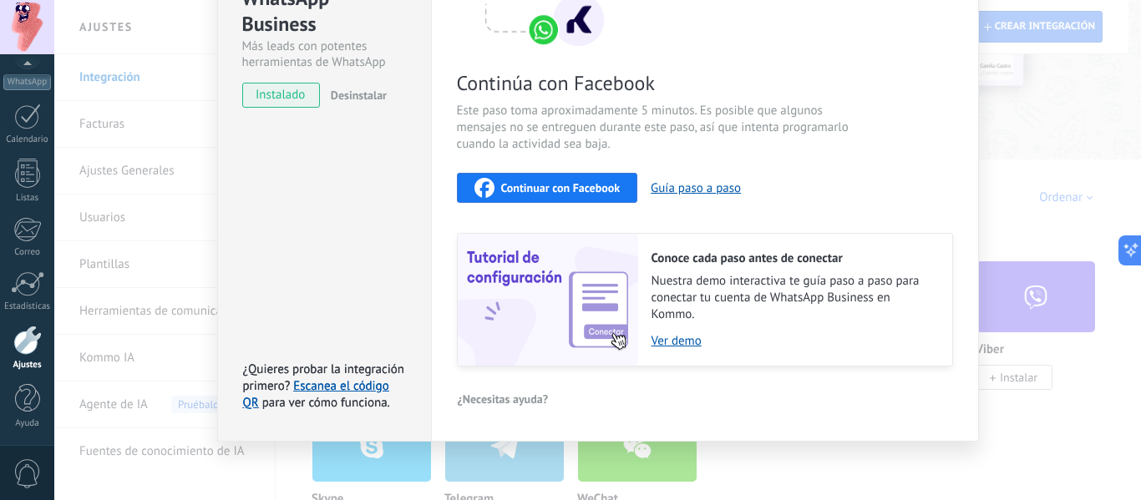
scroll to position [222, 0]
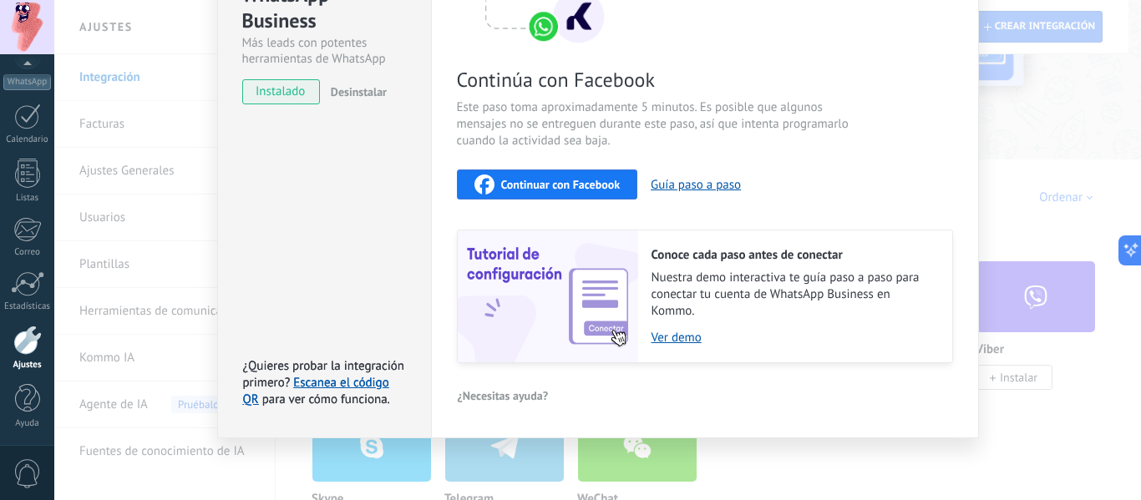
click at [605, 197] on div "Continúa con Facebook Este paso toma aproximadamente 5 minutos. Es posible que …" at bounding box center [705, 137] width 496 height 451
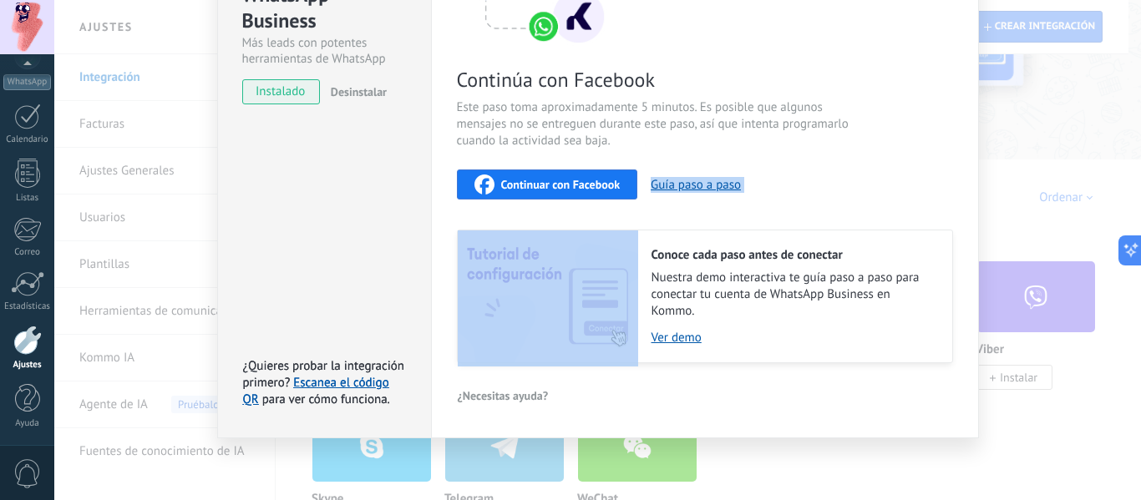
click at [602, 192] on div "Continuar con Facebook" at bounding box center [547, 185] width 146 height 20
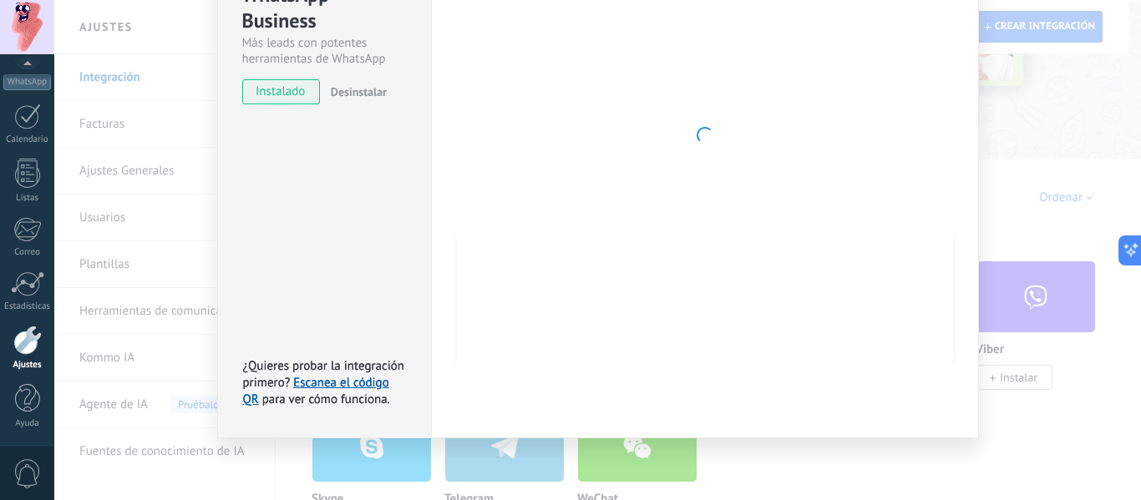
scroll to position [0, 0]
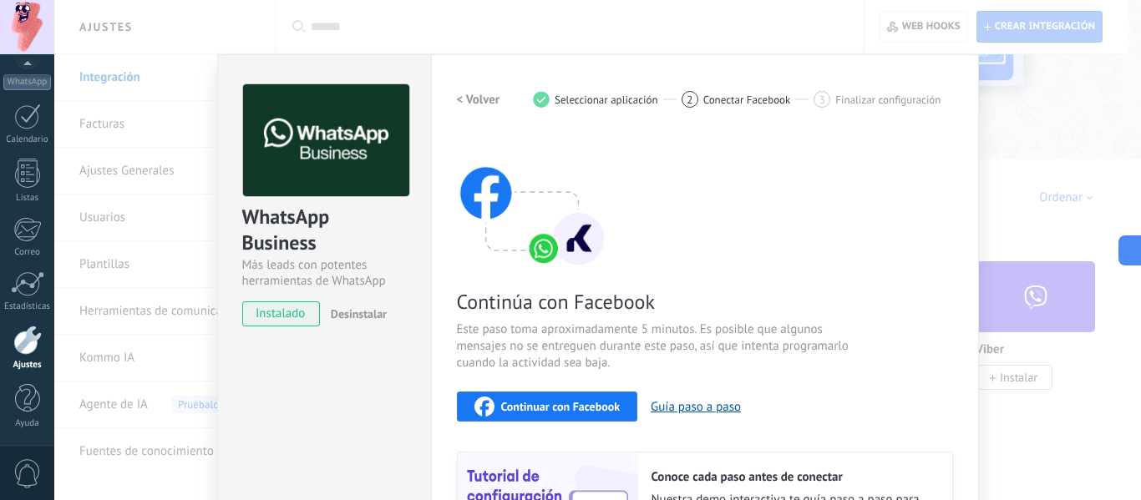
click at [1030, 118] on div "WhatsApp Business Más leads con potentes herramientas de WhatsApp instalado Des…" at bounding box center [597, 250] width 1086 height 500
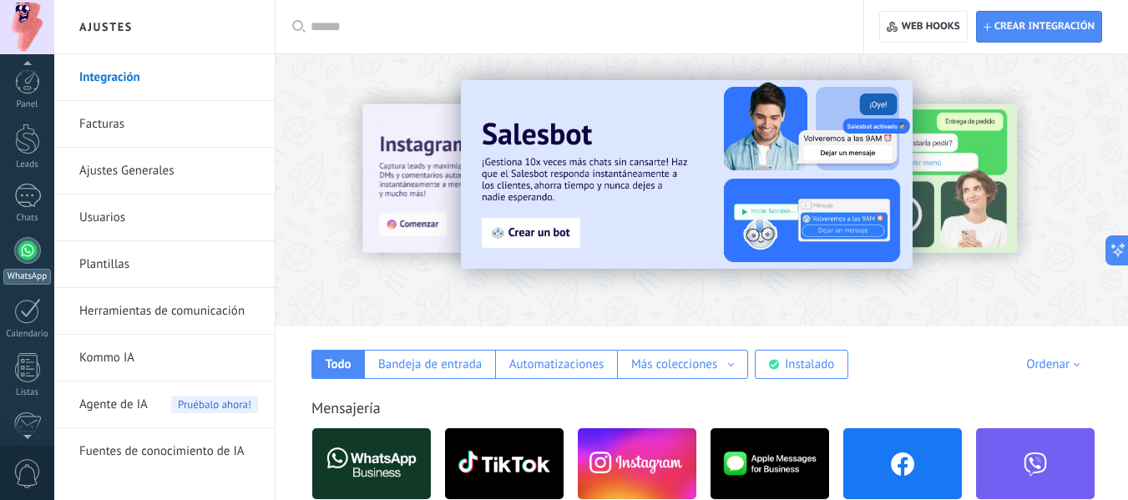
click at [20, 260] on div at bounding box center [27, 250] width 27 height 27
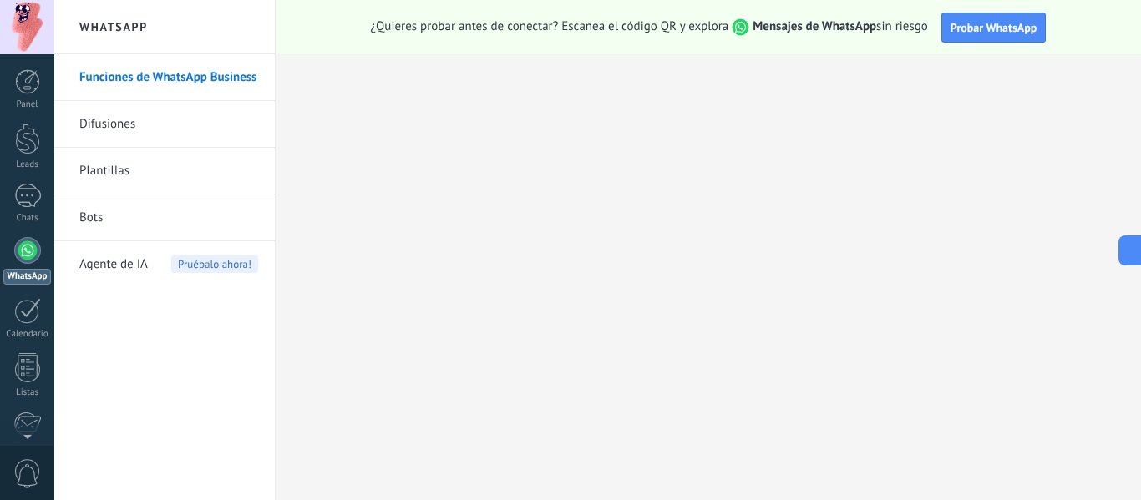
click at [139, 84] on link "Funciones de WhatsApp Business" at bounding box center [168, 77] width 179 height 47
click at [168, 169] on link "Plantillas" at bounding box center [168, 171] width 179 height 47
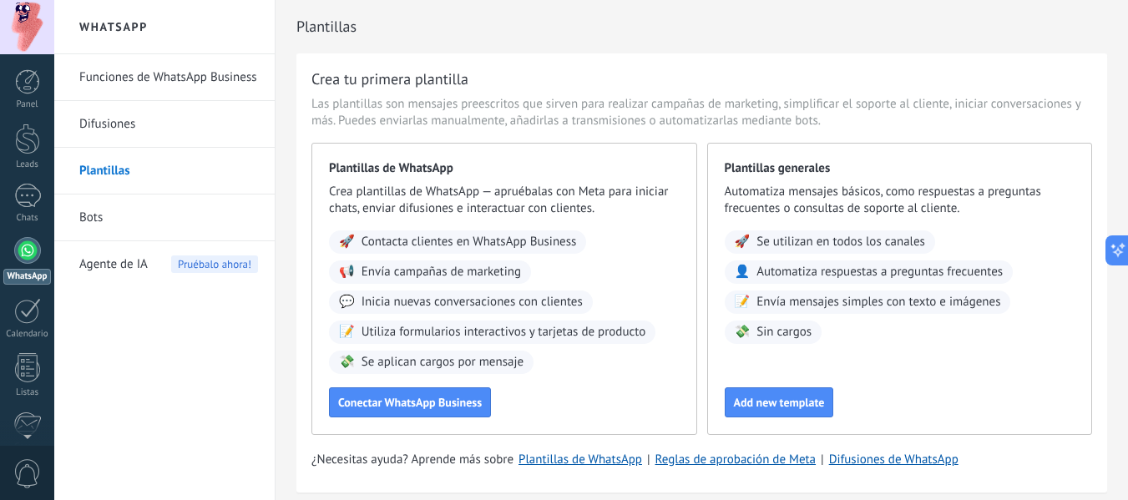
click at [159, 81] on link "Funciones de WhatsApp Business" at bounding box center [168, 77] width 179 height 47
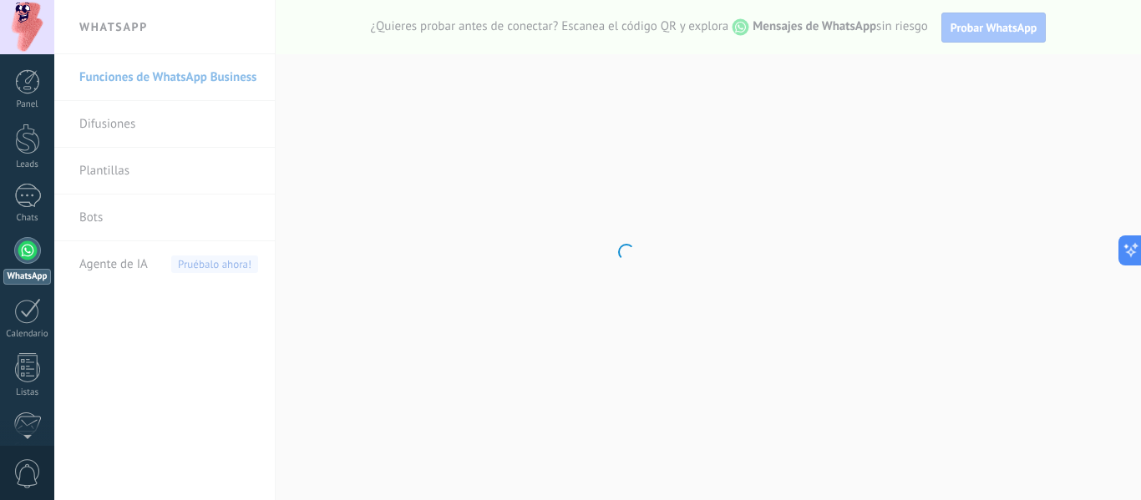
click at [1022, 27] on body ".abccls-1,.abccls-2{fill-rule:evenodd}.abccls-2{fill:#fff} .abfcls-1{fill:none}…" at bounding box center [570, 250] width 1141 height 500
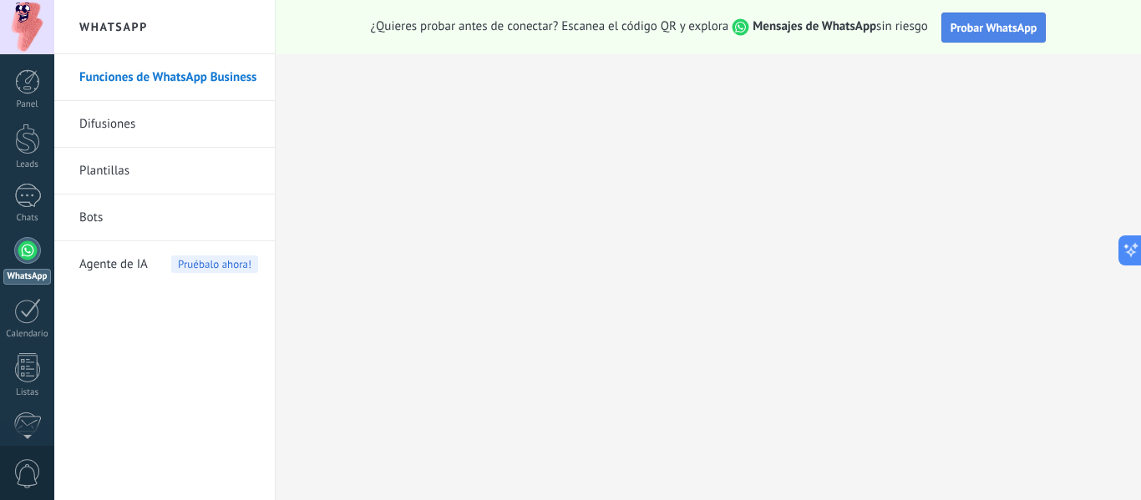
click at [1017, 29] on span "Probar WhatsApp" at bounding box center [993, 27] width 87 height 15
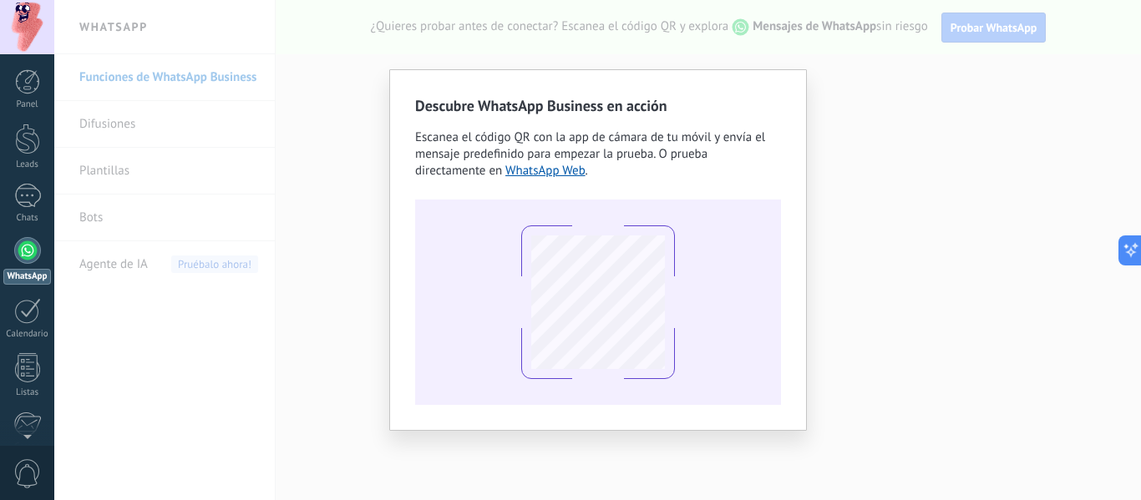
click at [897, 83] on div "Descubre WhatsApp Business en acción Escanea el código QR con la app de cámara …" at bounding box center [597, 250] width 1086 height 500
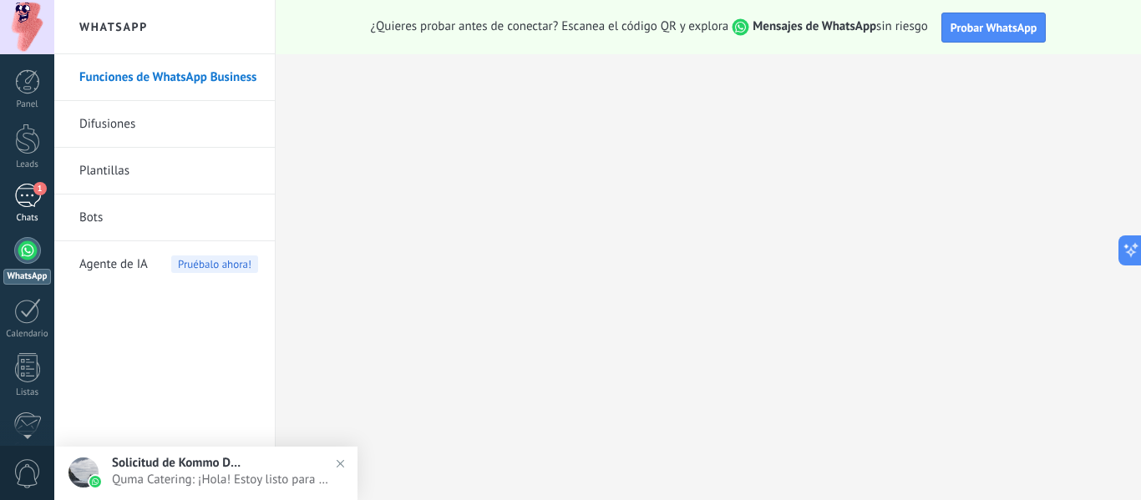
click at [37, 205] on div "1" at bounding box center [27, 196] width 27 height 24
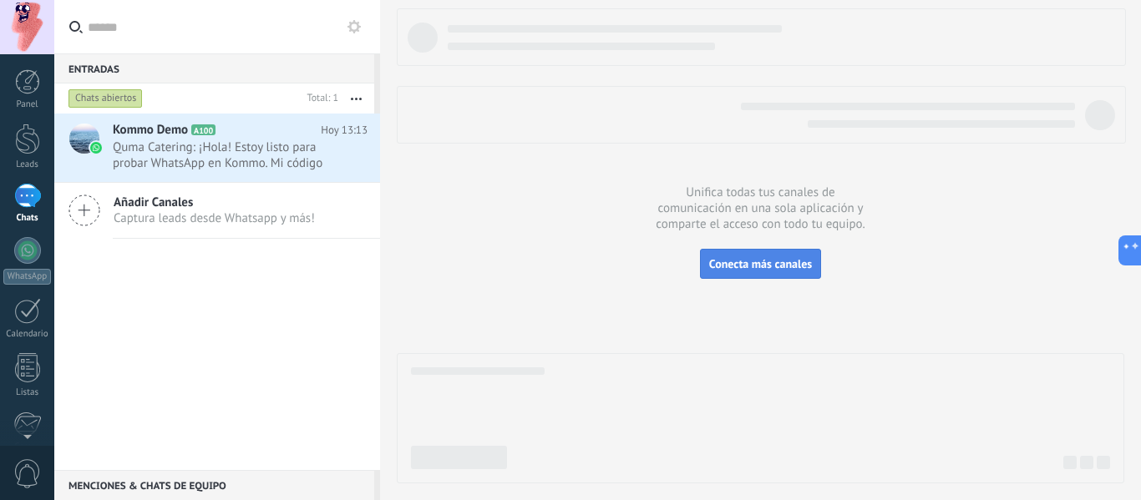
click at [755, 266] on span "Conecta más canales" at bounding box center [760, 263] width 103 height 15
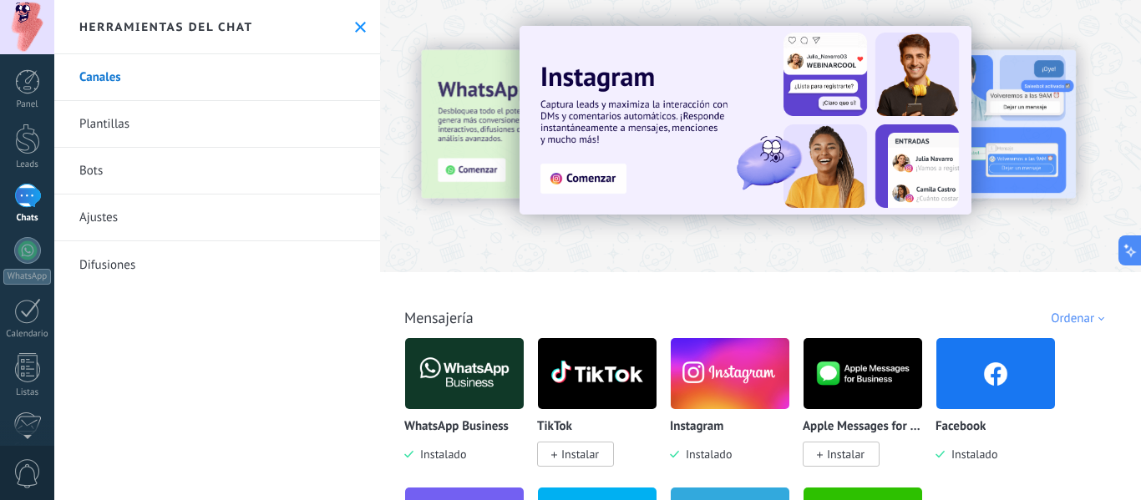
click at [355, 32] on icon at bounding box center [360, 27] width 11 height 11
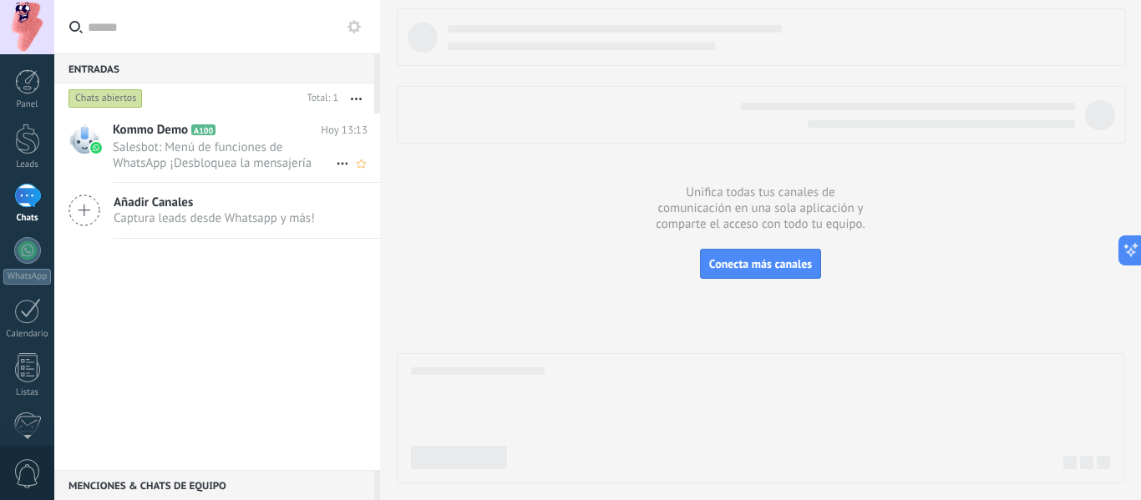
drag, startPoint x: 234, startPoint y: 135, endPoint x: 295, endPoint y: 114, distance: 64.7
click at [234, 135] on icon at bounding box center [228, 130] width 17 height 17
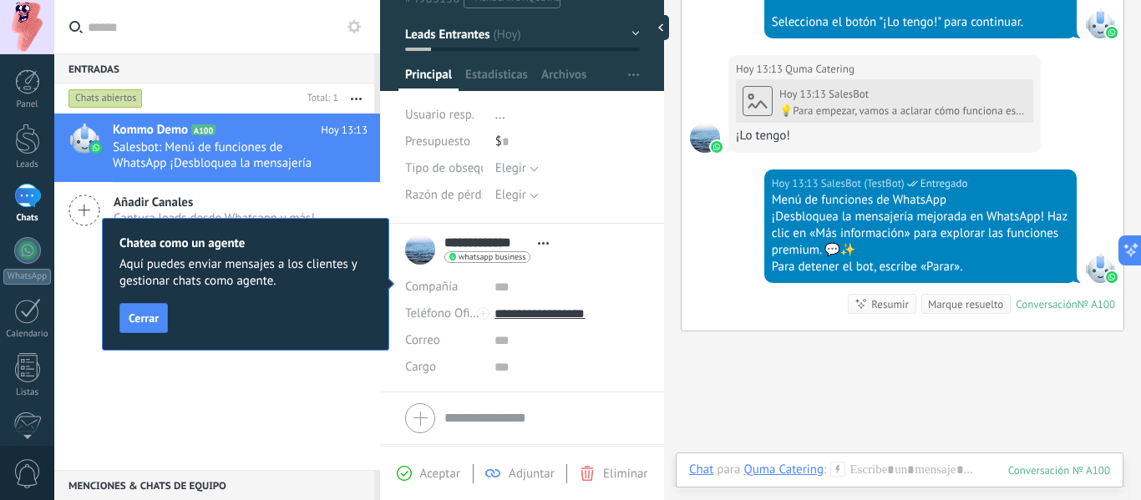
scroll to position [83, 0]
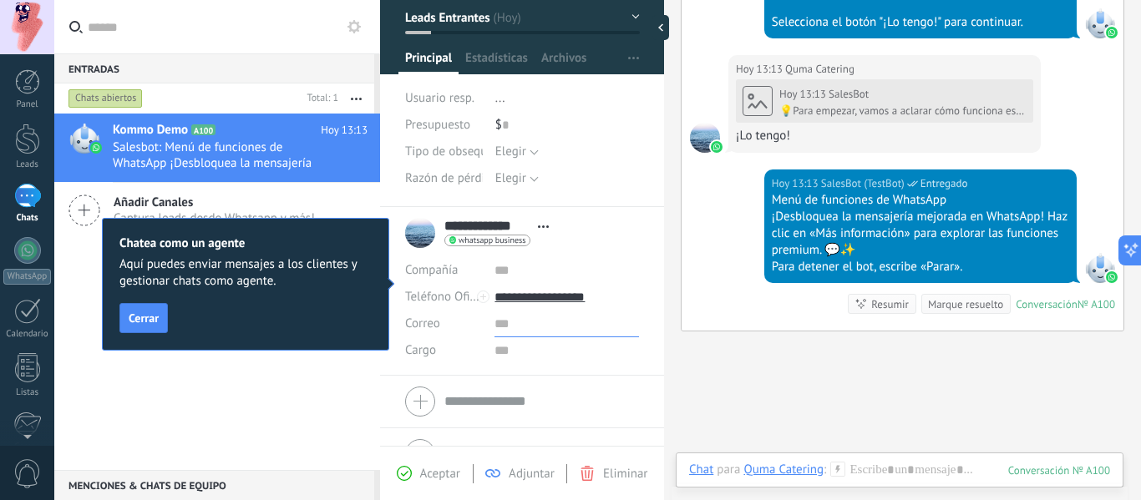
click at [519, 336] on input "text" at bounding box center [566, 324] width 144 height 27
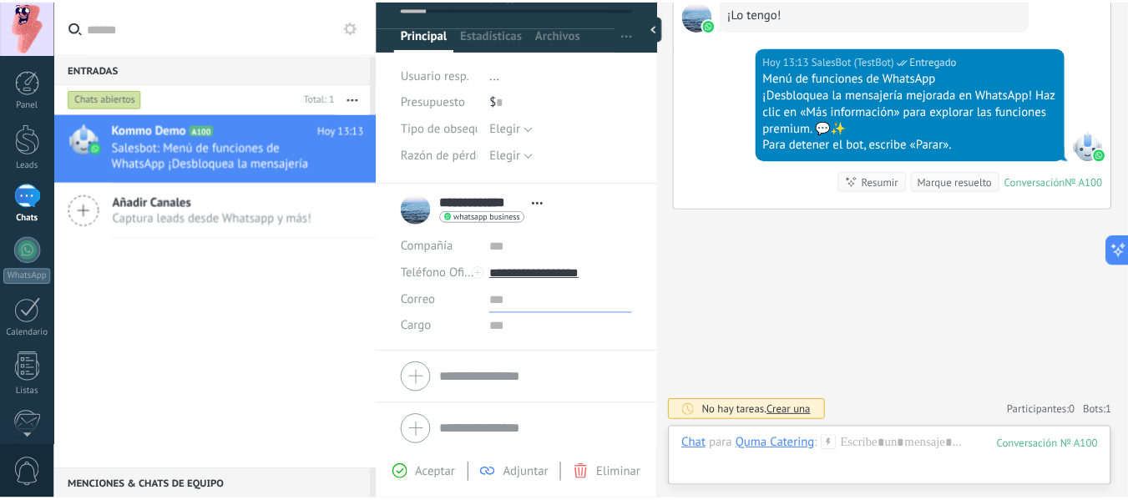
scroll to position [119, 0]
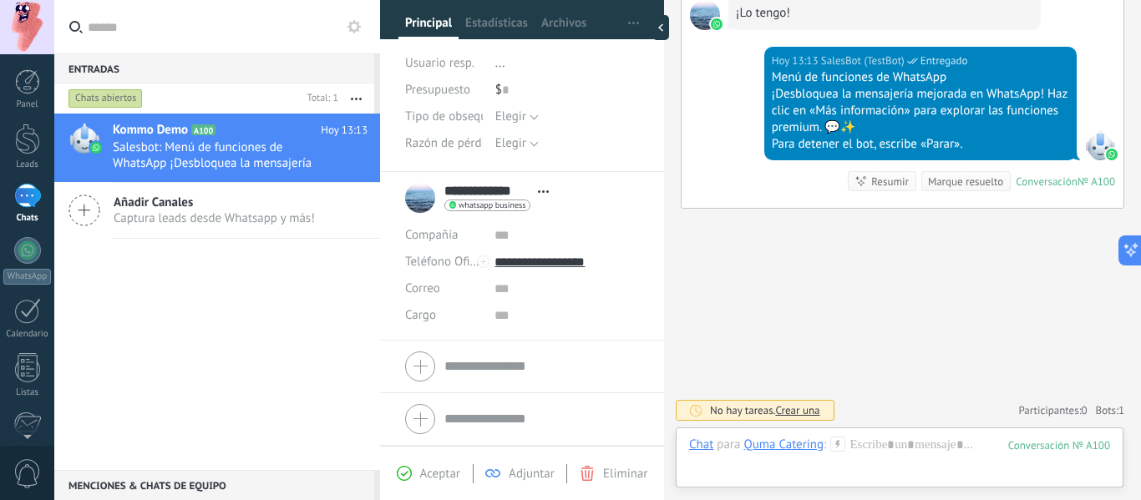
click at [138, 99] on div "Chats abiertos" at bounding box center [105, 99] width 74 height 20
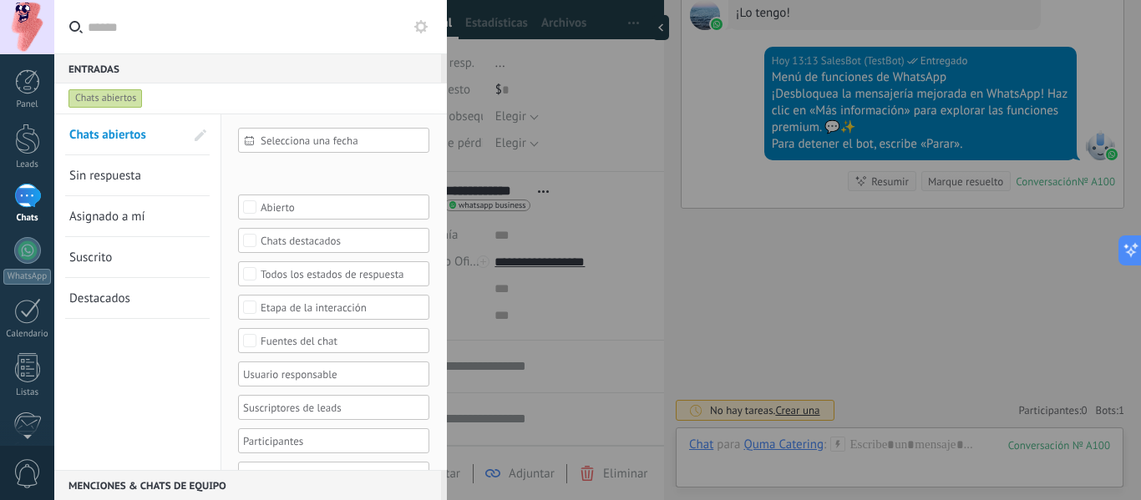
click at [124, 219] on span "Asignado a mí" at bounding box center [107, 217] width 76 height 16
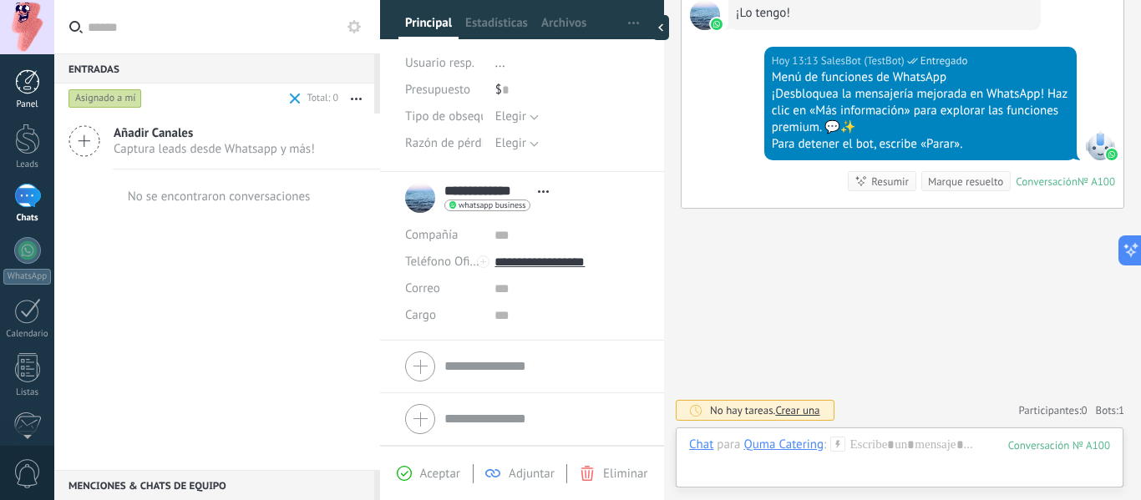
click at [38, 91] on div at bounding box center [27, 81] width 25 height 25
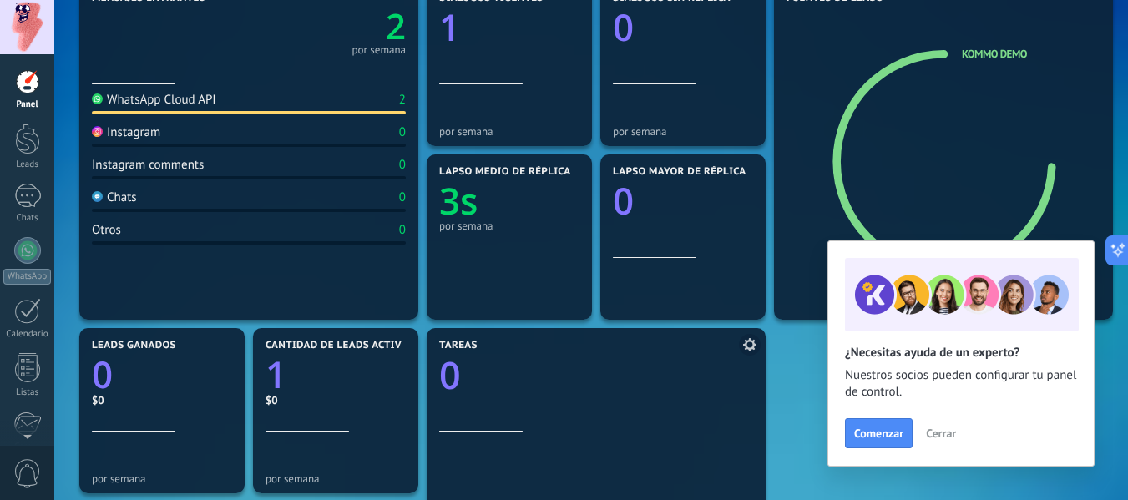
scroll to position [130, 0]
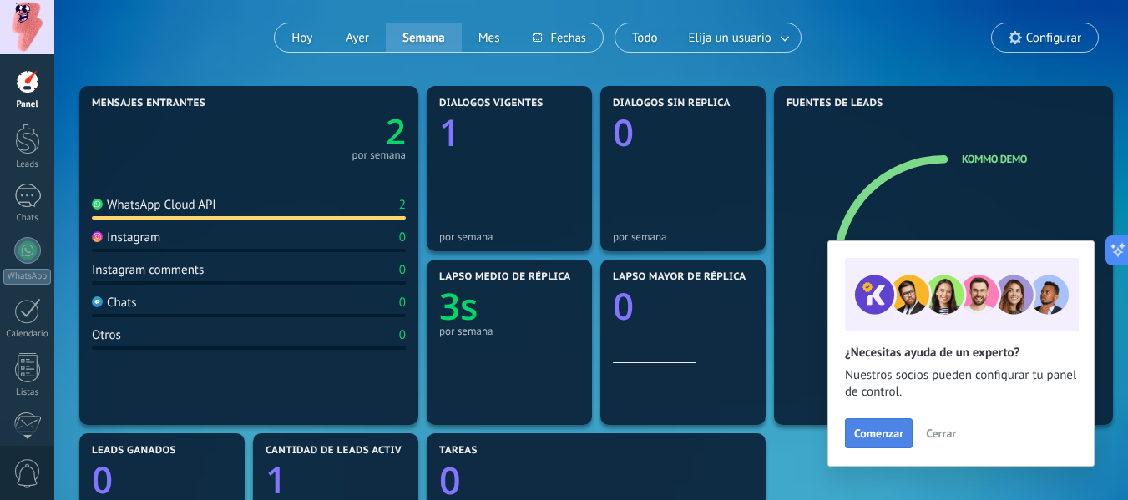
click at [883, 426] on button "Comenzar" at bounding box center [879, 433] width 68 height 30
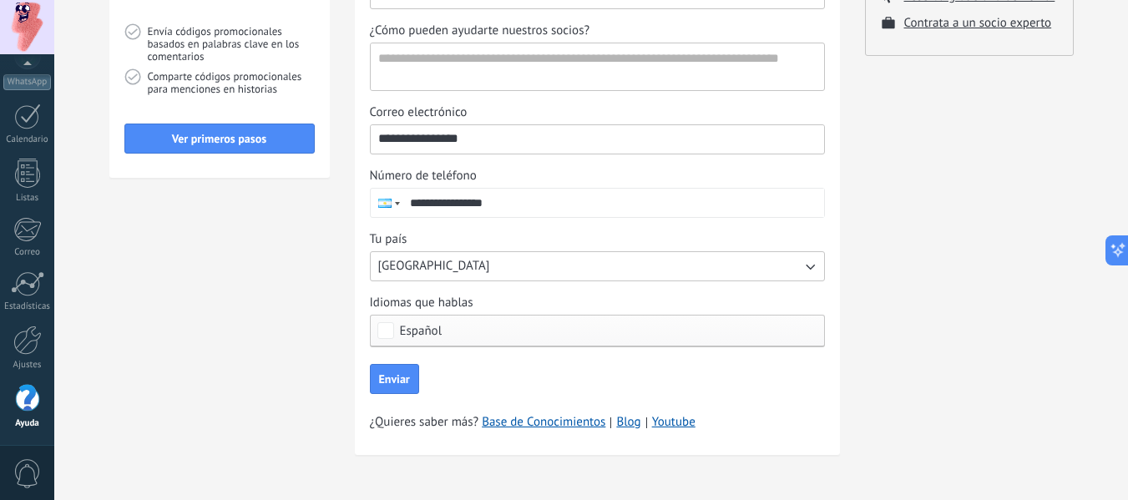
scroll to position [342, 0]
click at [524, 264] on button "USA" at bounding box center [597, 265] width 455 height 30
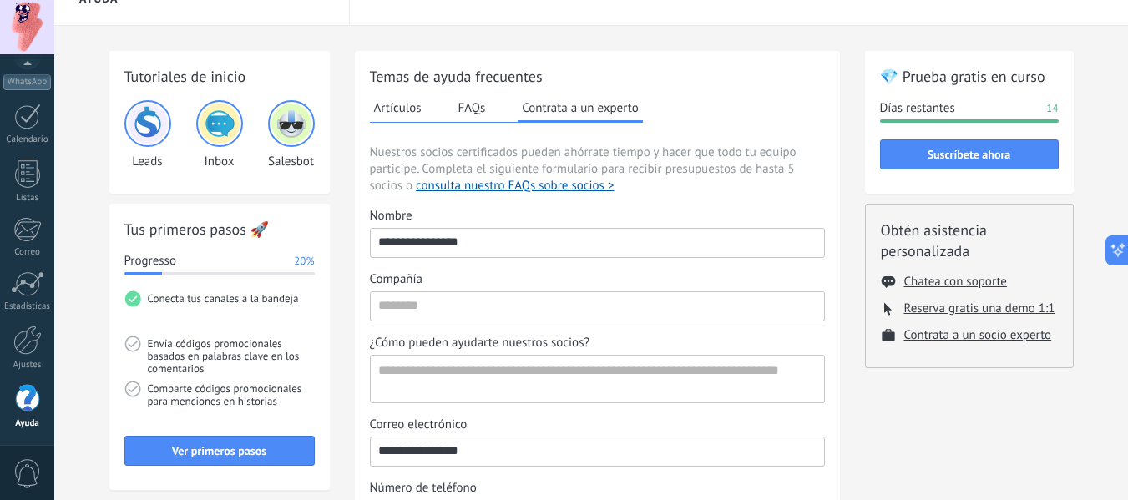
scroll to position [0, 0]
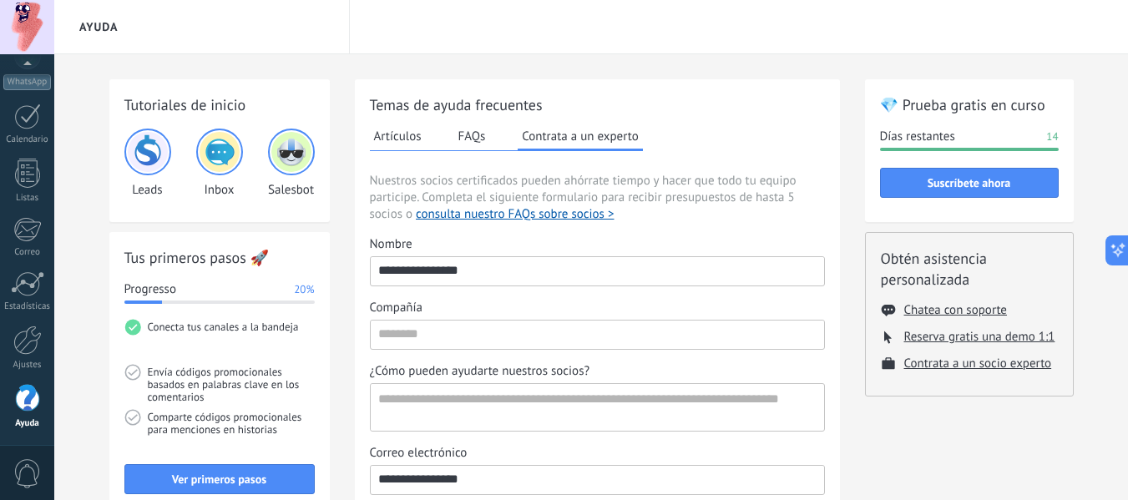
click at [78, 33] on div "Ayuda" at bounding box center [202, 26] width 296 height 53
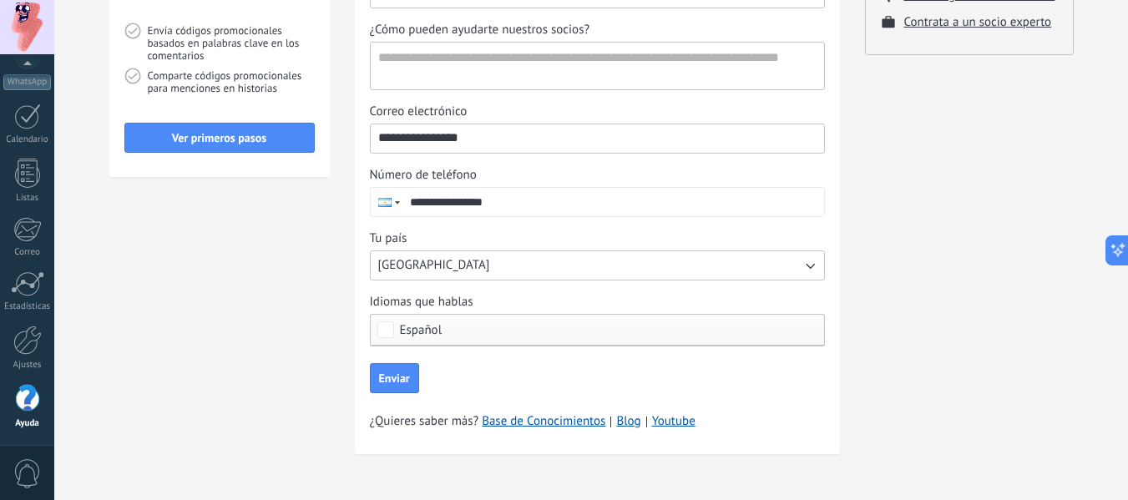
click at [96, 30] on div "**********" at bounding box center [591, 106] width 1074 height 787
click at [28, 27] on div at bounding box center [27, 27] width 54 height 54
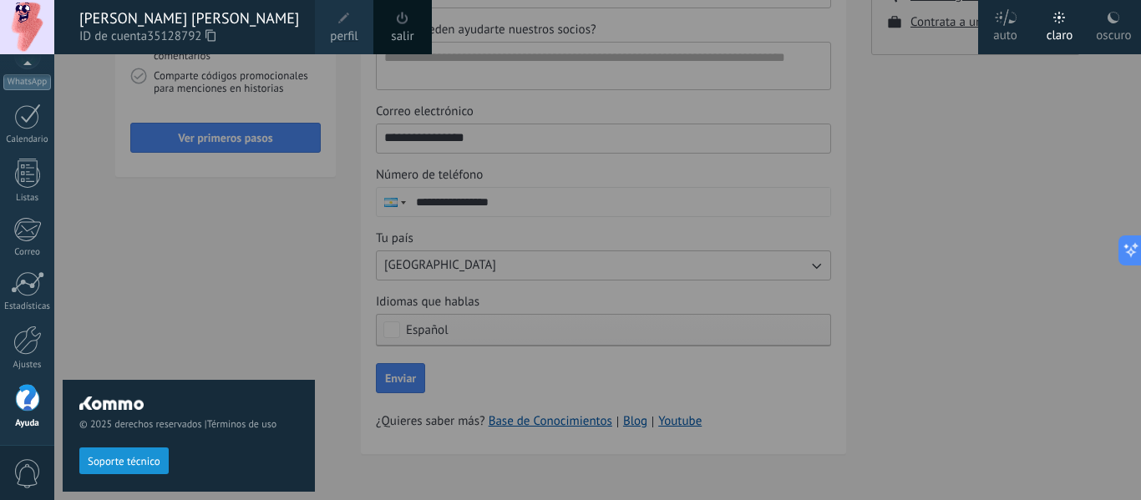
click at [164, 291] on div "© 2025 derechos reservados | Términos de uso Soporte técnico" at bounding box center [189, 277] width 252 height 446
click at [858, 170] on div at bounding box center [624, 250] width 1141 height 500
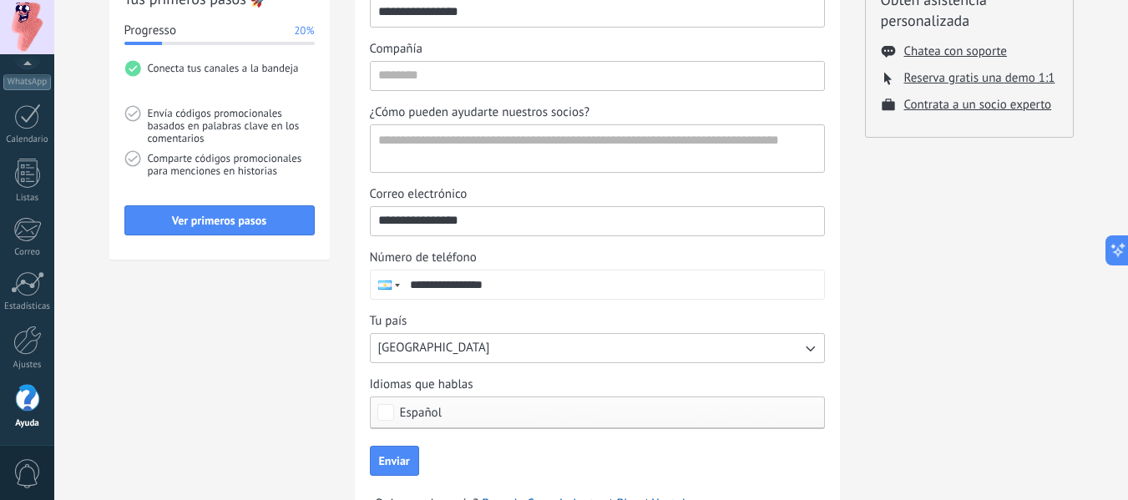
scroll to position [258, 0]
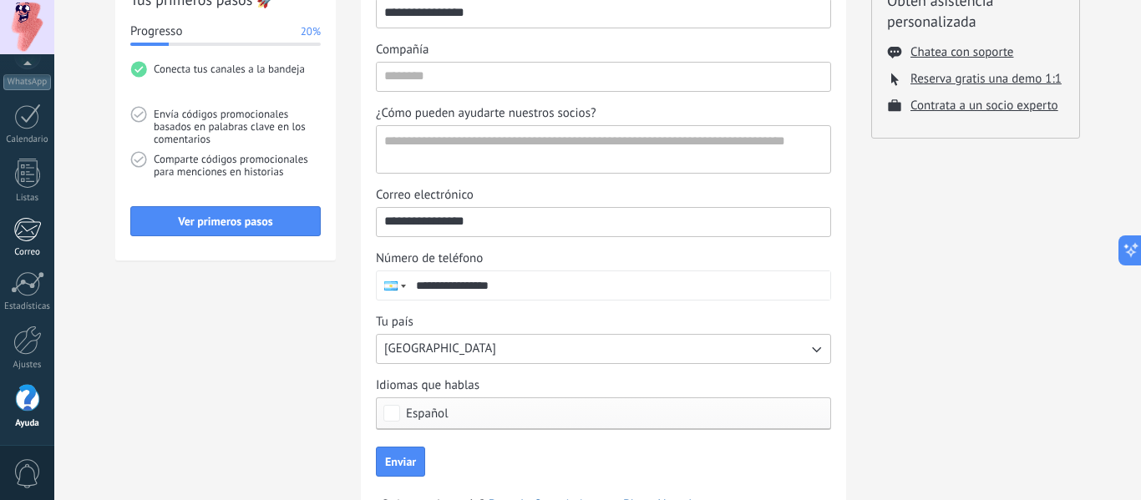
click at [39, 240] on div at bounding box center [27, 229] width 28 height 25
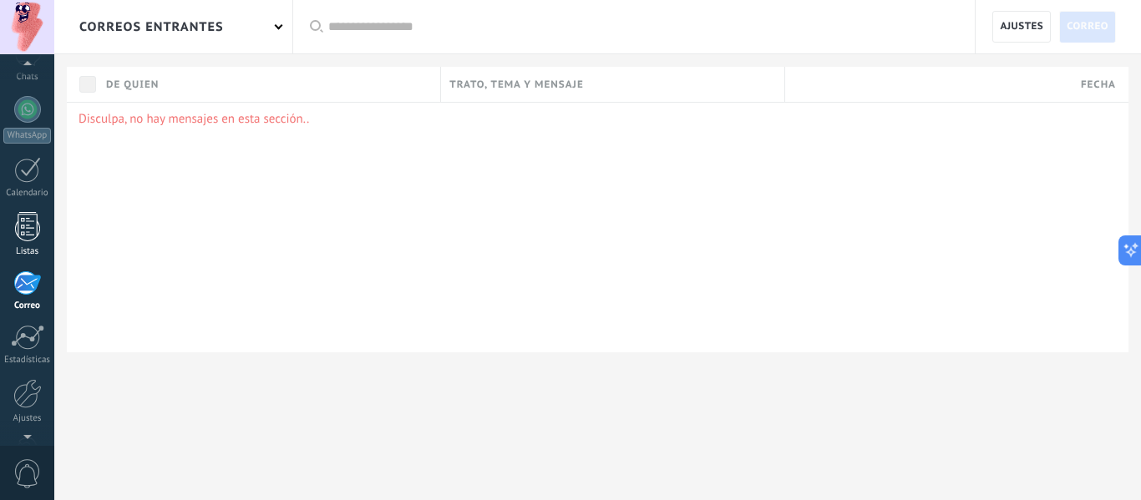
scroll to position [111, 0]
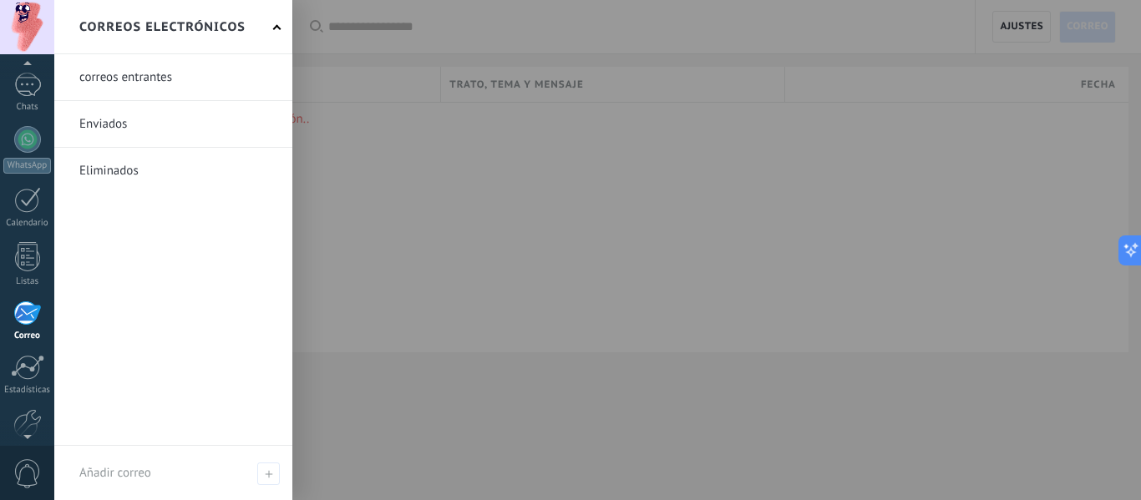
click at [20, 296] on div "Panel Leads 1 Chats WhatsApp Clientes" at bounding box center [27, 243] width 54 height 571
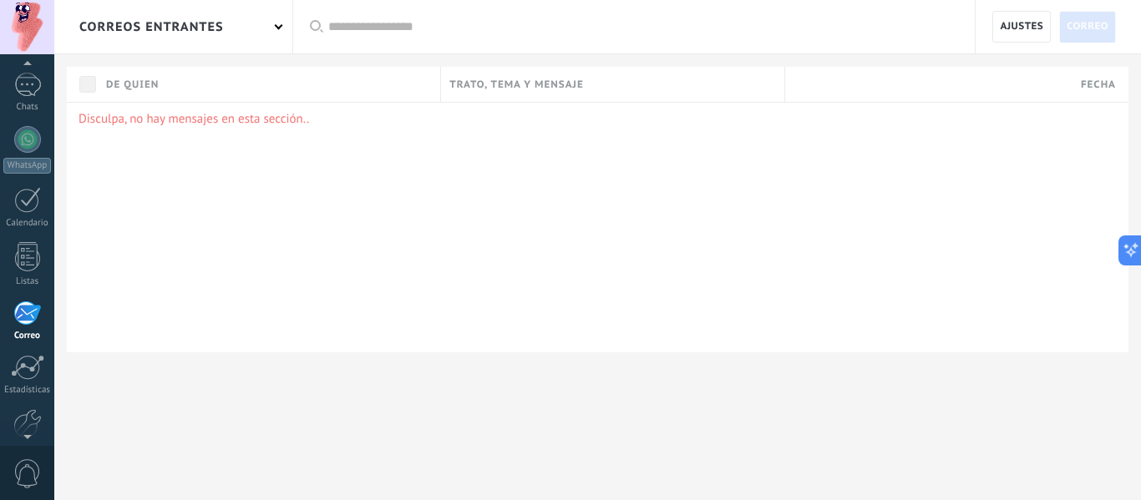
scroll to position [162, 0]
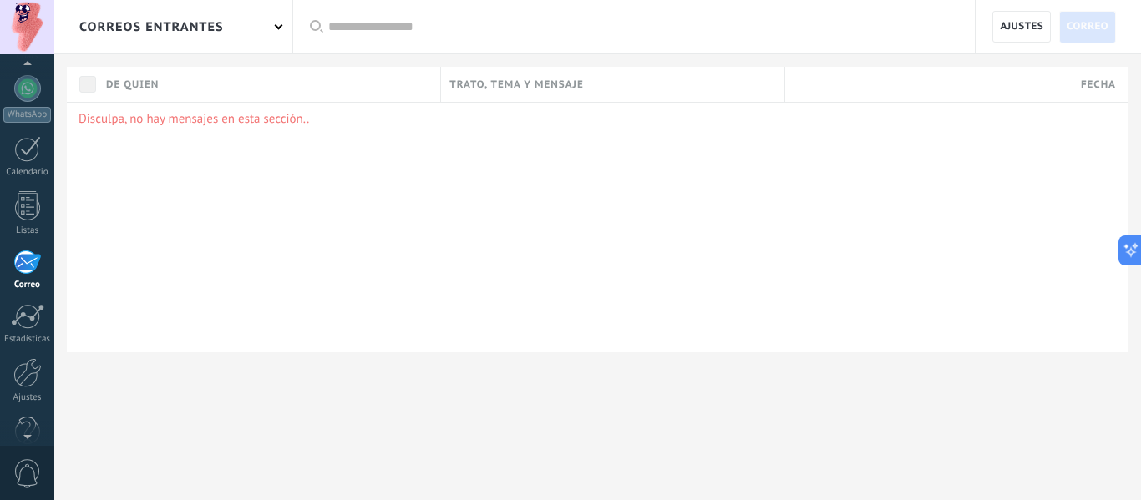
click at [144, 130] on div "Disculpa, no hay mensajes en esta sección.." at bounding box center [597, 227] width 1061 height 250
click at [205, 24] on div "correos entrantes" at bounding box center [151, 26] width 144 height 53
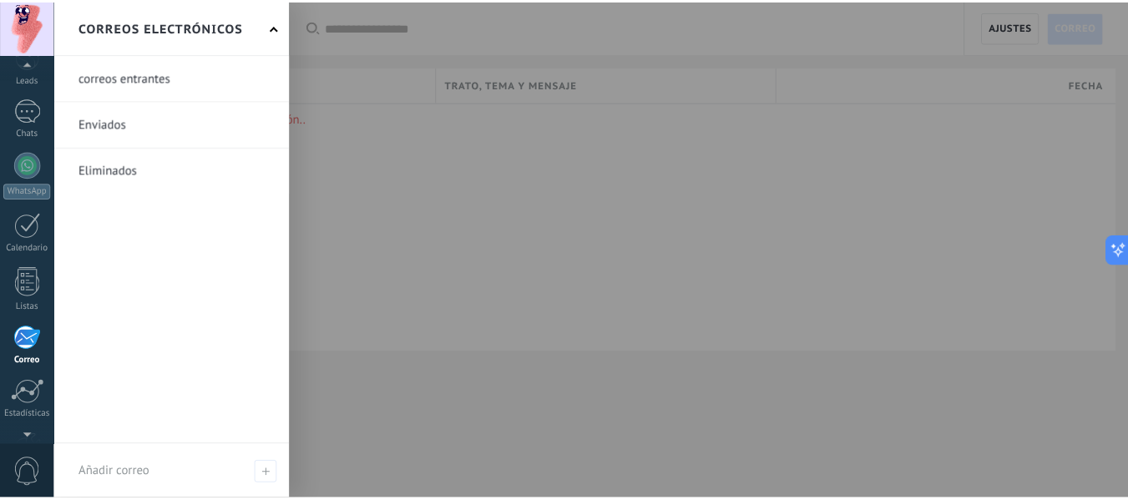
scroll to position [0, 0]
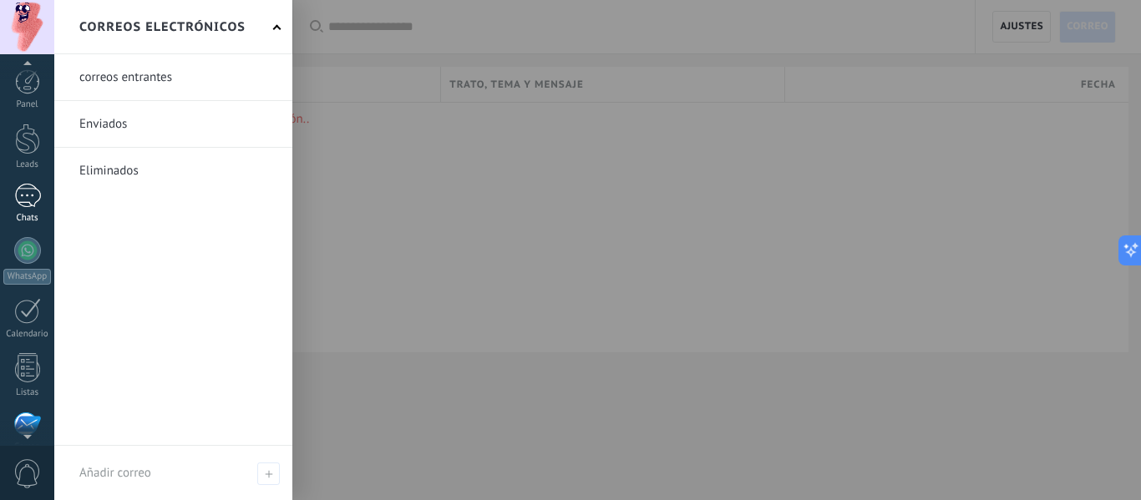
click at [20, 204] on div "1" at bounding box center [27, 196] width 27 height 24
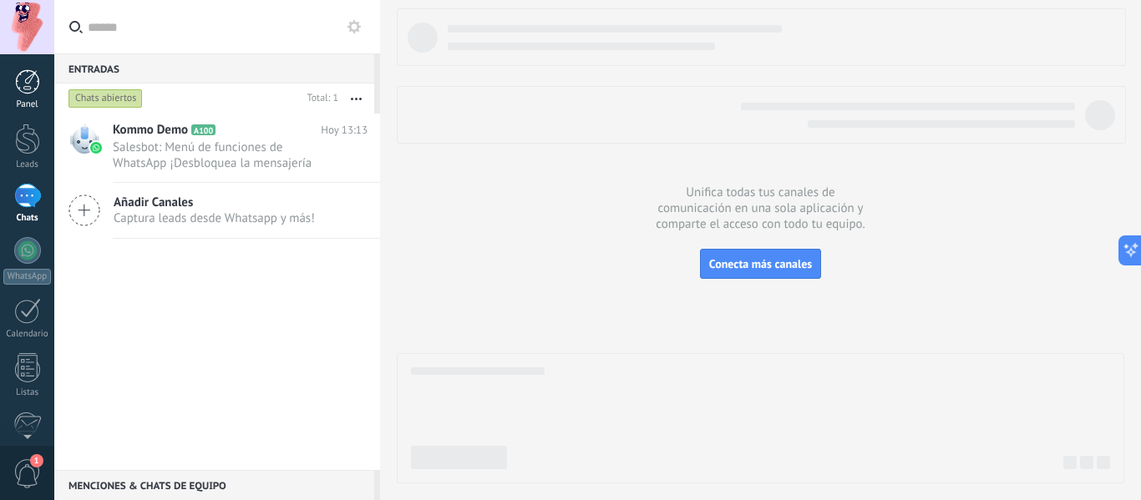
click at [18, 89] on div at bounding box center [27, 81] width 25 height 25
